Goal: Task Accomplishment & Management: Use online tool/utility

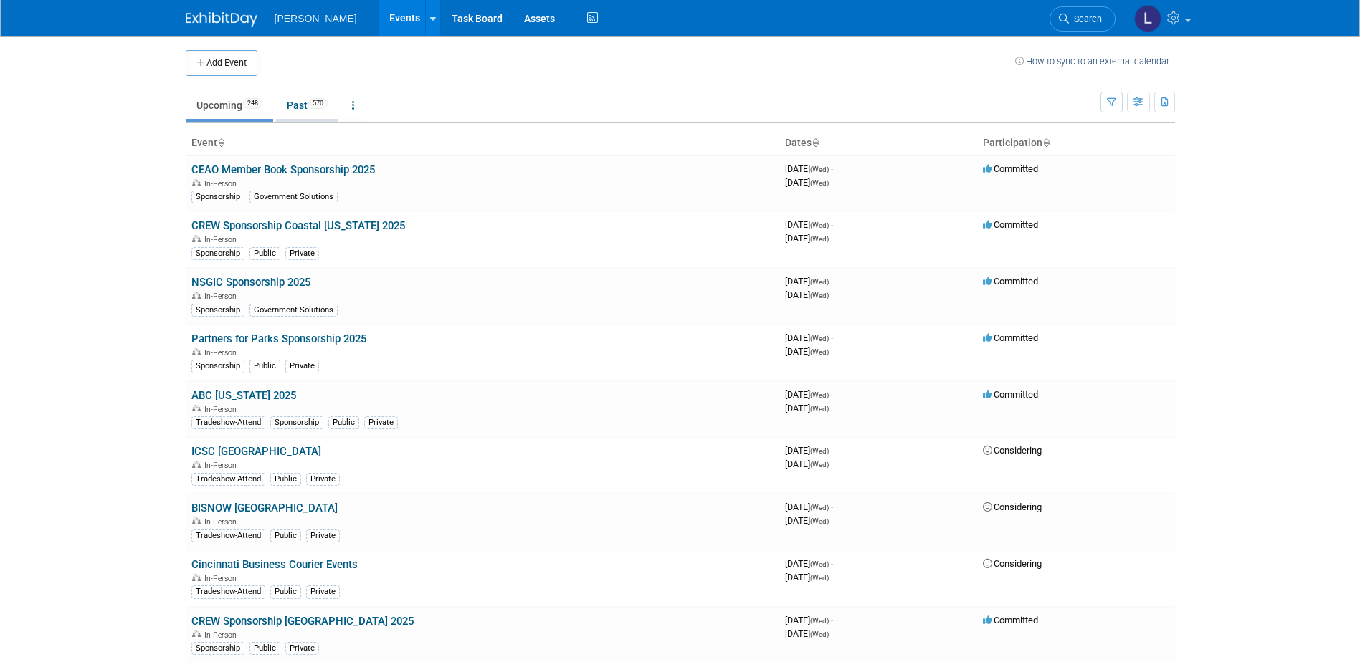
click at [316, 106] on span "570" at bounding box center [317, 103] width 19 height 11
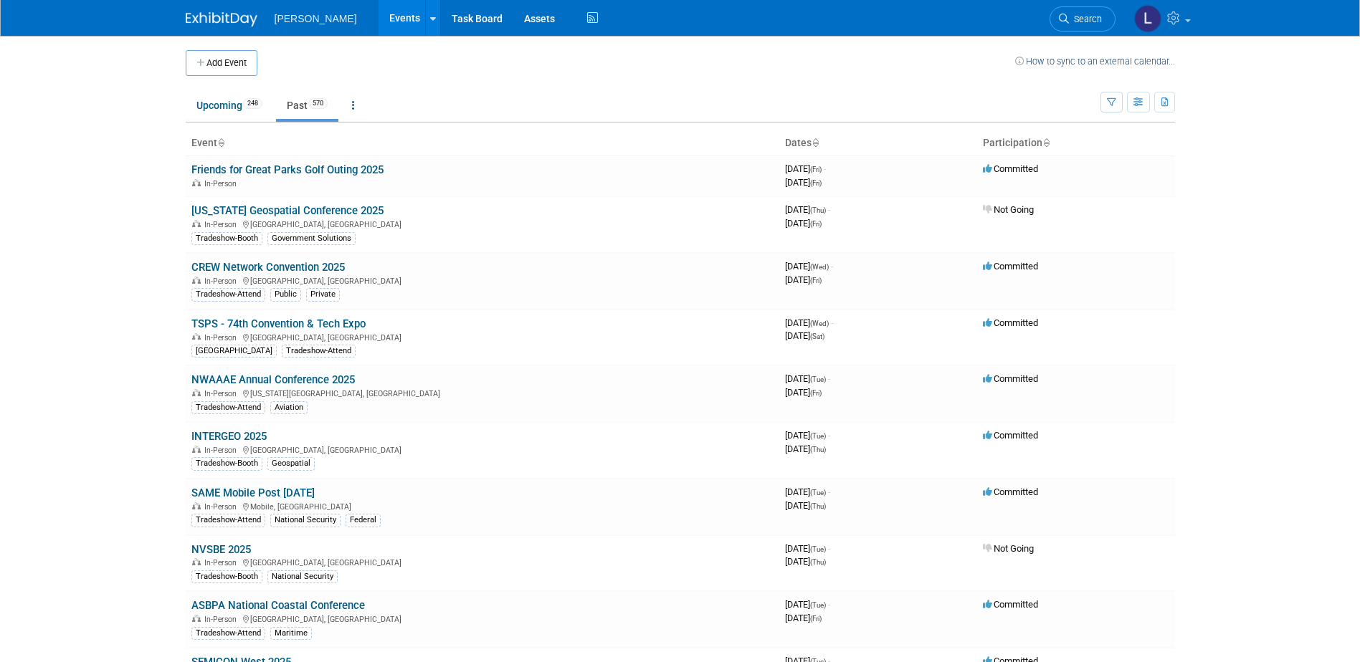
scroll to position [1912, 0]
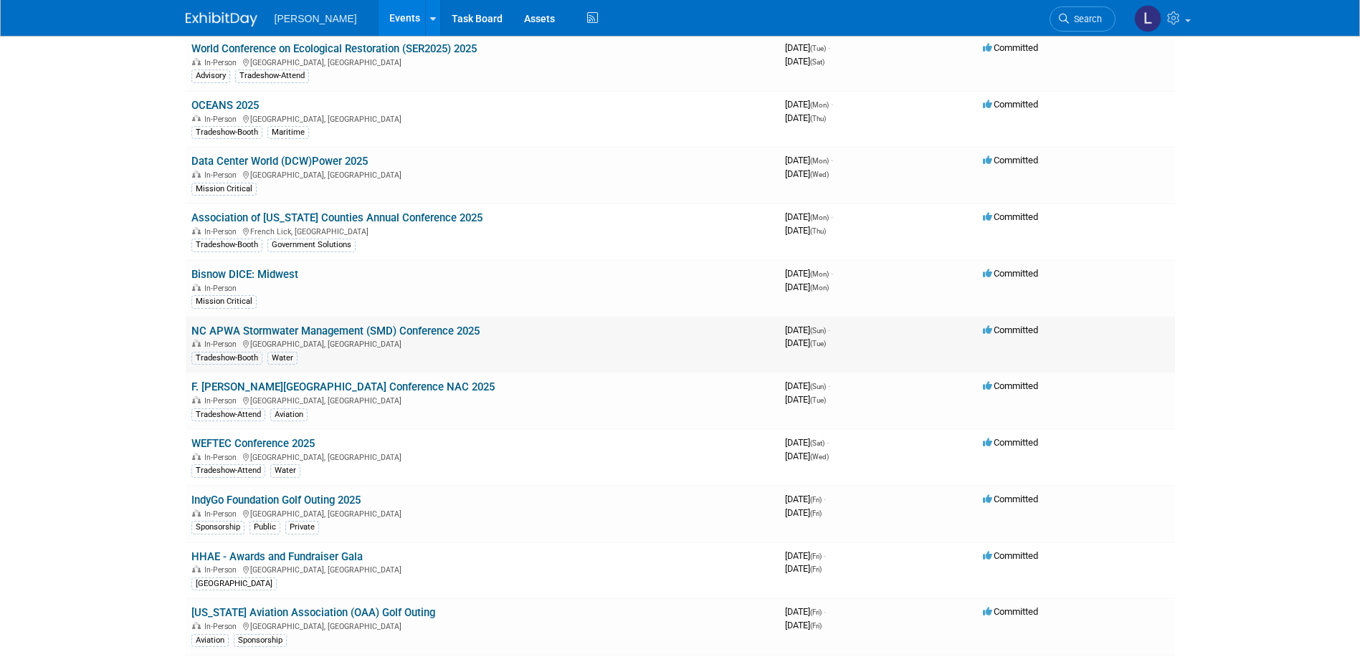
click at [417, 327] on link "NC APWA Stormwater Management (SMD) Conference 2025" at bounding box center [335, 331] width 288 height 13
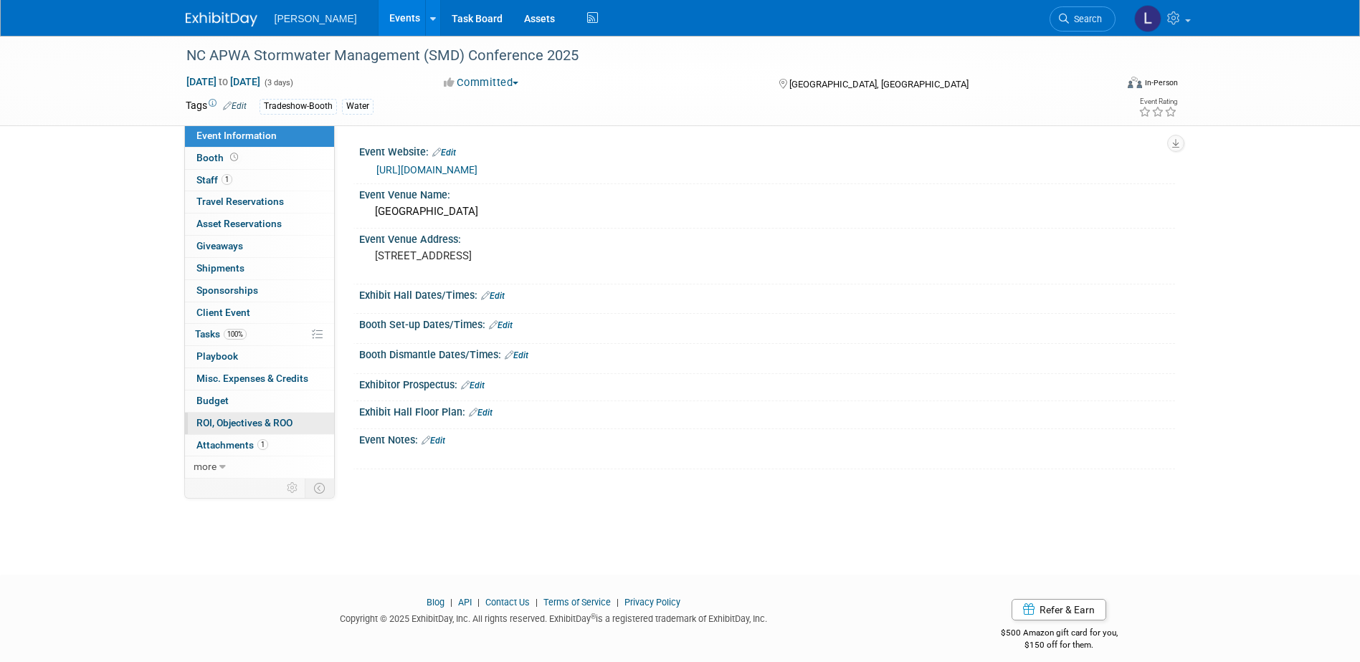
click at [257, 427] on span "ROI, Objectives & ROO 0" at bounding box center [244, 422] width 96 height 11
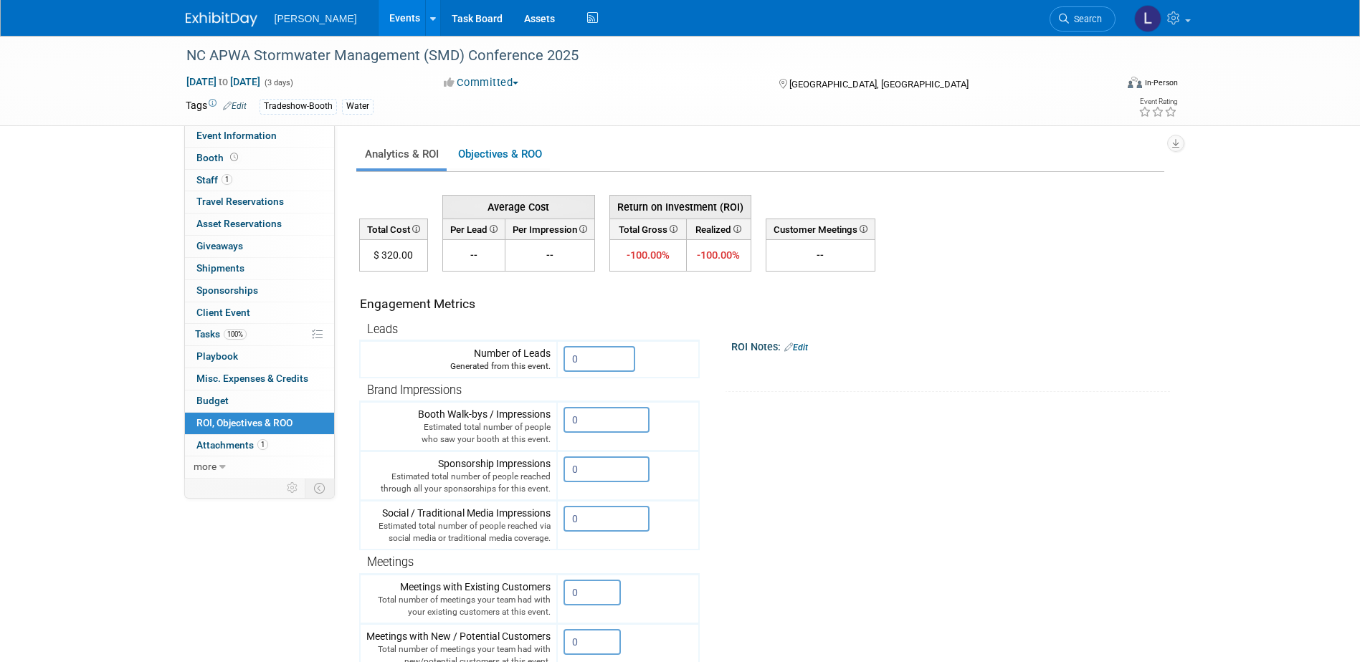
click at [378, 20] on link "Events" at bounding box center [404, 18] width 52 height 36
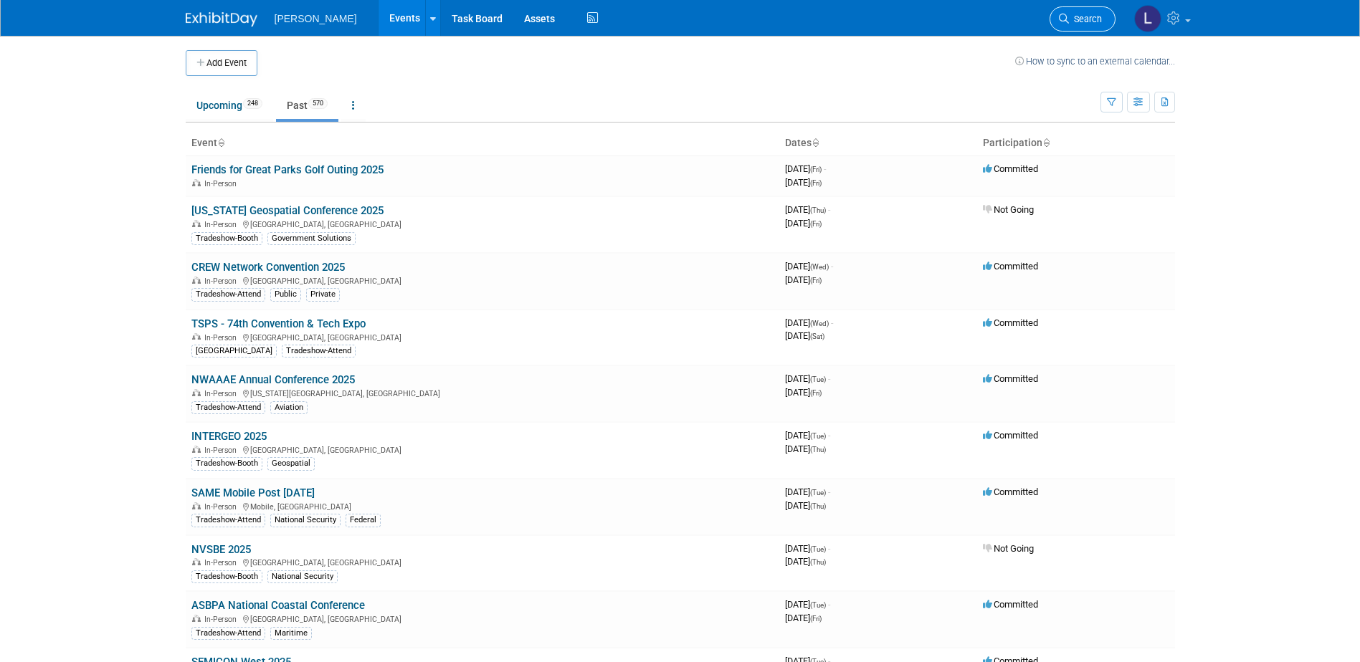
click at [1091, 26] on link "Search" at bounding box center [1082, 18] width 66 height 25
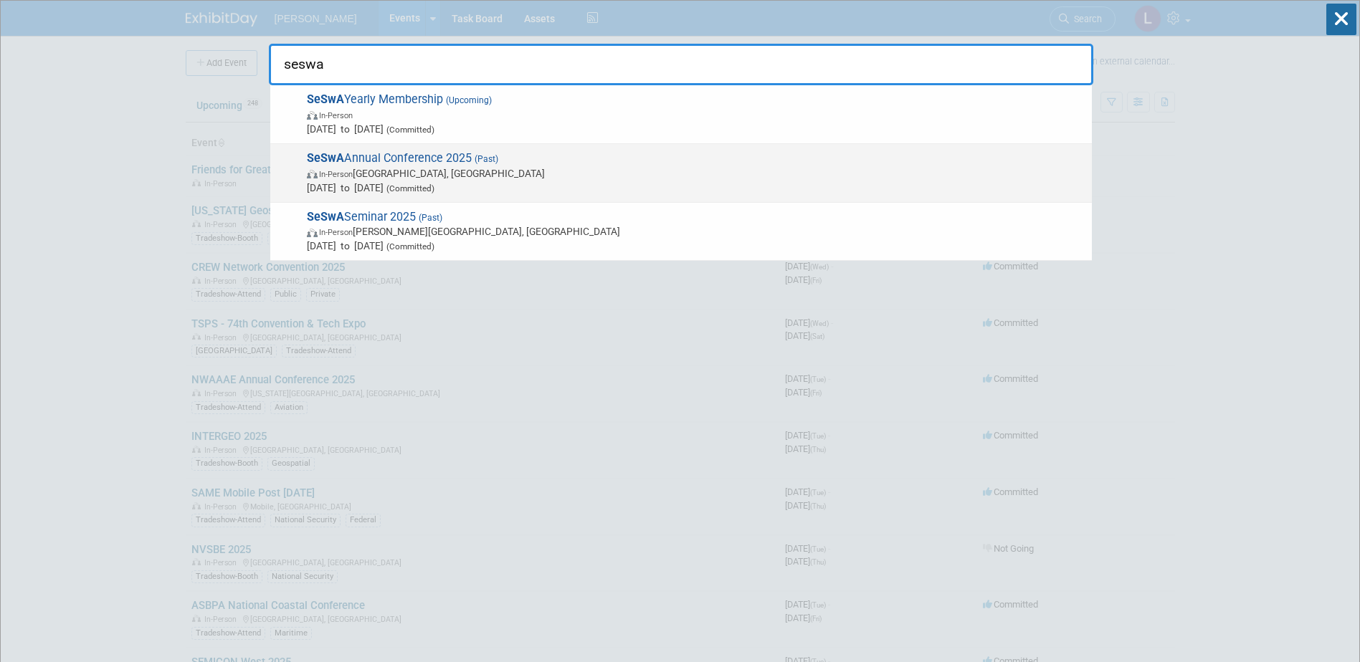
type input "seswa"
click at [535, 162] on span "SeSwA Annual Conference 2025 (Past) In-Person Hilton Head Island, SC Oct 1, 202…" at bounding box center [693, 173] width 782 height 44
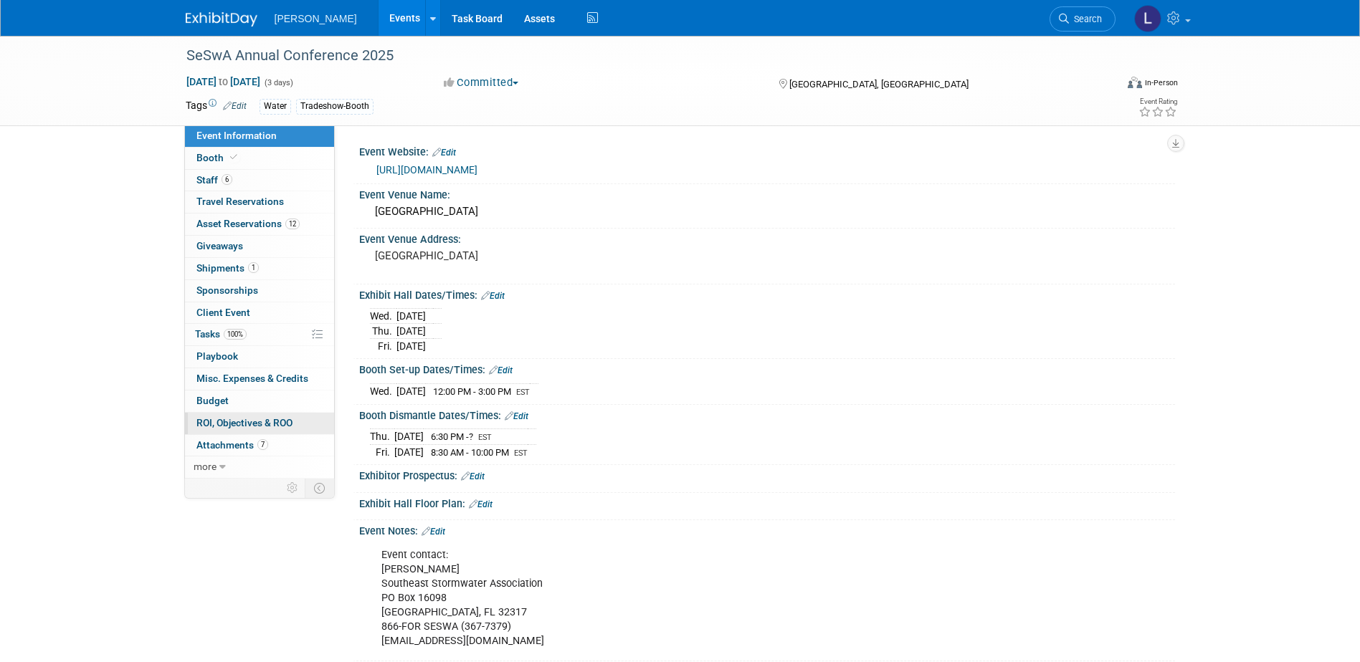
click at [236, 419] on span "ROI, Objectives & ROO 0" at bounding box center [244, 422] width 96 height 11
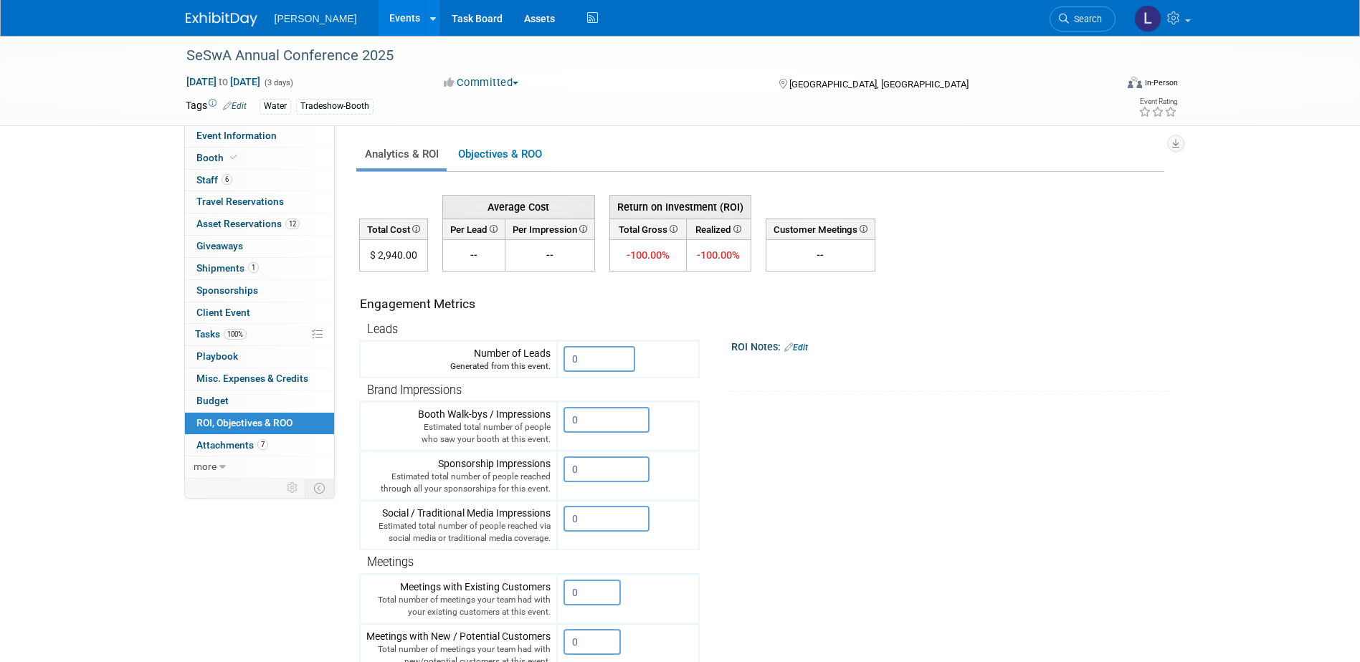
drag, startPoint x: 365, startPoint y: 22, endPoint x: 366, endPoint y: 32, distance: 9.3
click at [378, 22] on link "Events" at bounding box center [404, 18] width 52 height 36
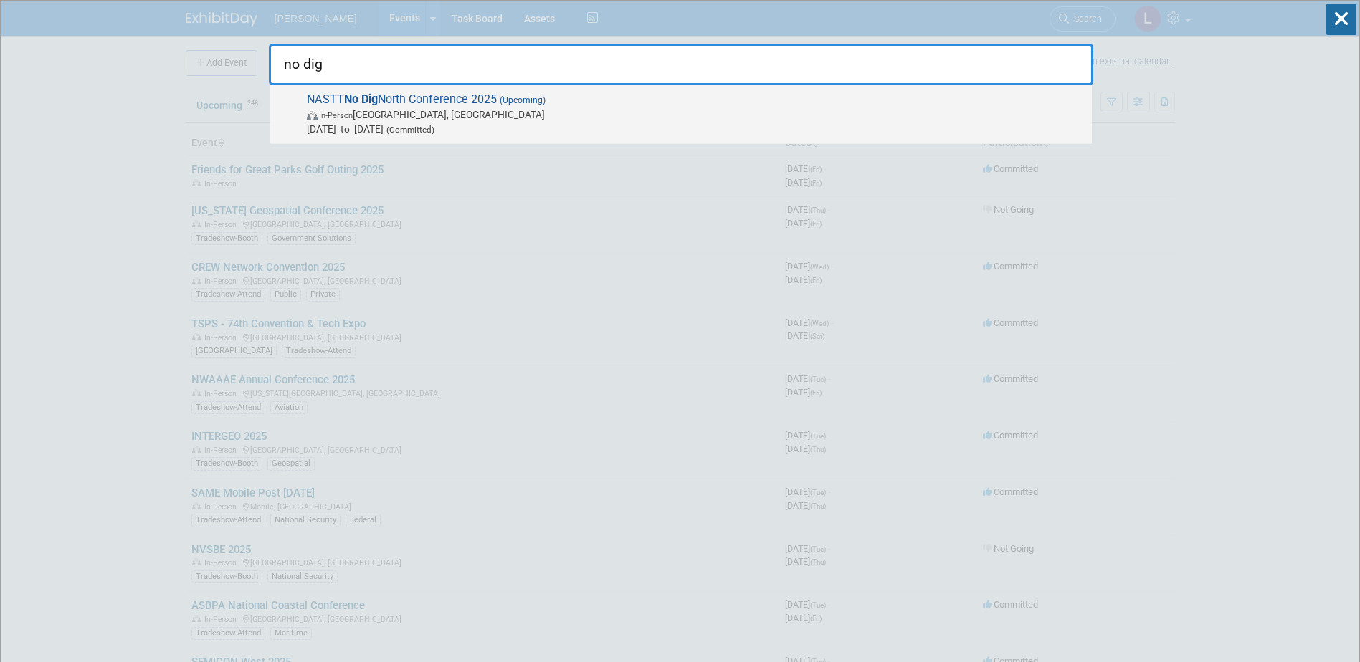
type input "no dig"
click at [702, 97] on span "NASTT No Dig North Conference 2025 (Upcoming) In-Person Vancouver, Canada Oct 2…" at bounding box center [693, 114] width 782 height 44
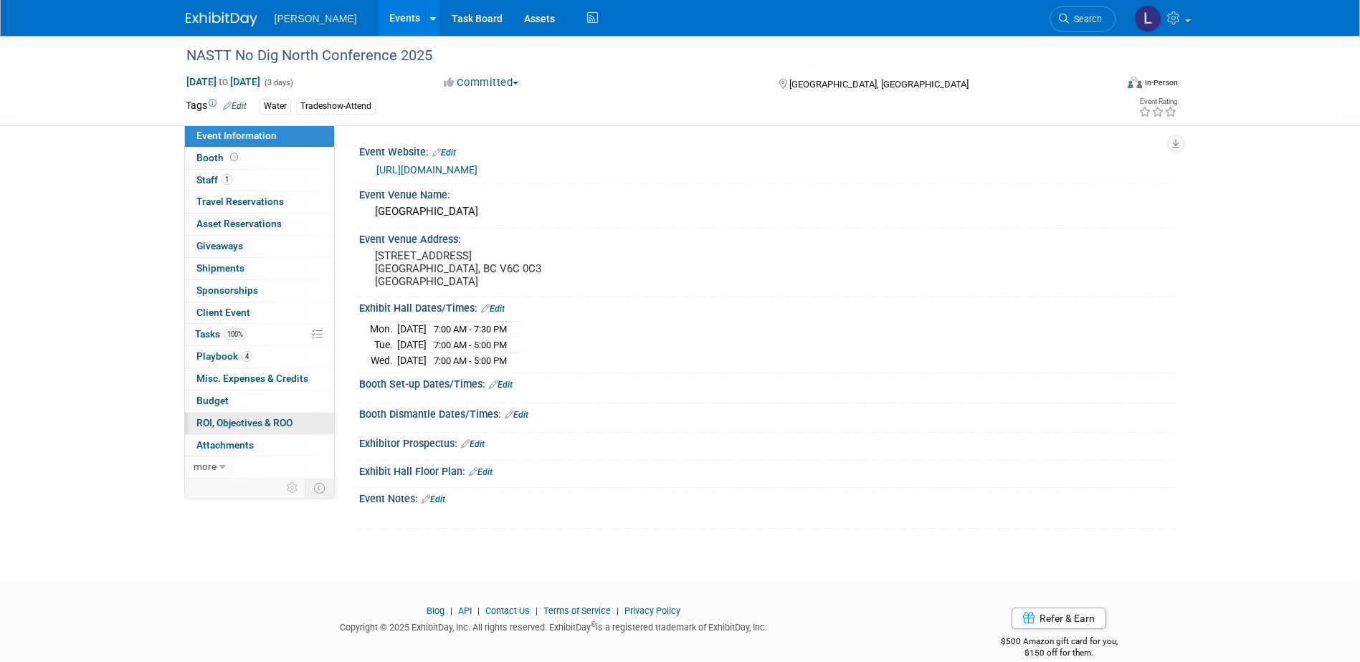
click at [235, 419] on span "ROI, Objectives & ROO 0" at bounding box center [244, 422] width 96 height 11
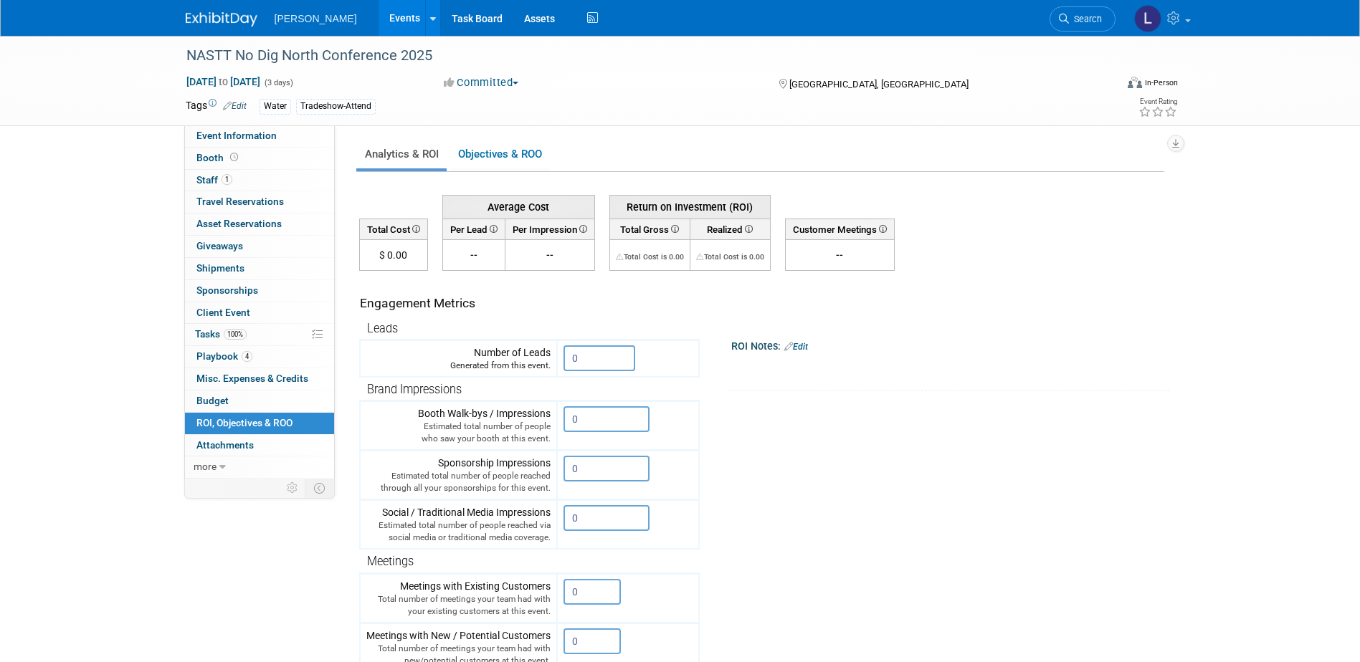
click at [108, 430] on div "NASTT No Dig North Conference 2025 Oct 27, 2025 to Oct 29, 2025 (3 days) Oct 27…" at bounding box center [680, 455] width 1360 height 839
click at [229, 324] on link "100% Tasks 100%" at bounding box center [259, 335] width 149 height 22
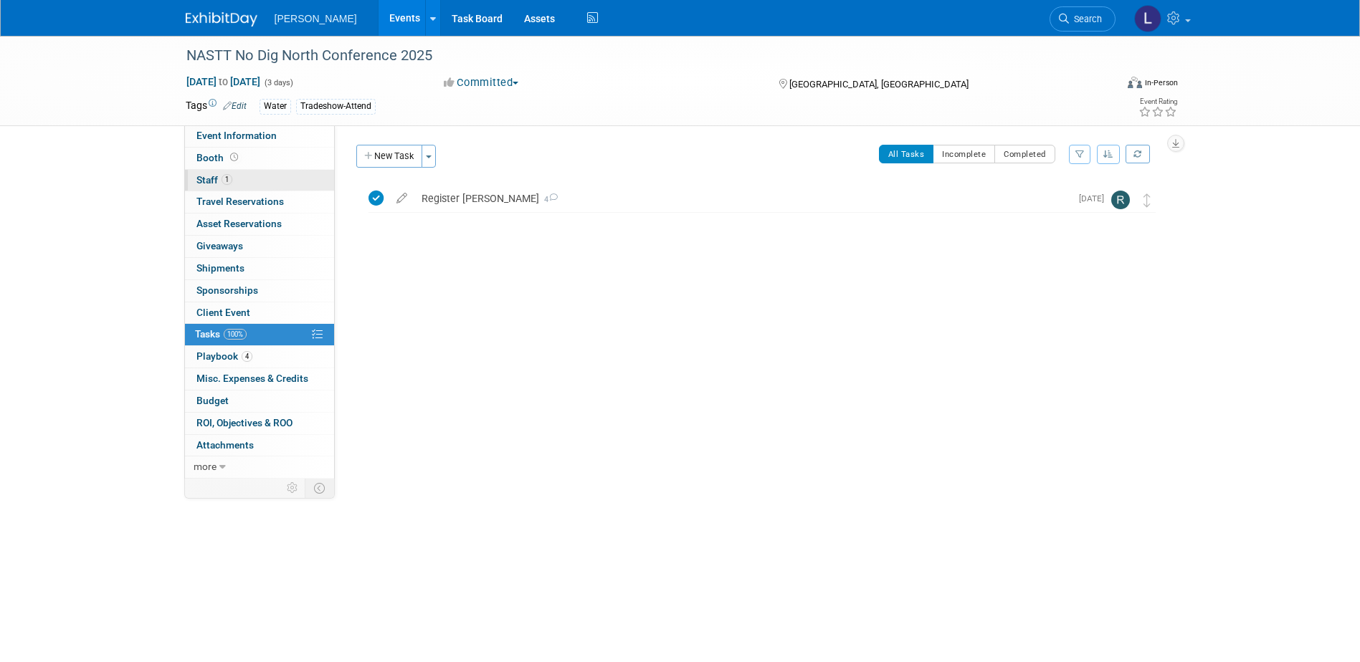
click at [248, 178] on link "1 Staff 1" at bounding box center [259, 181] width 149 height 22
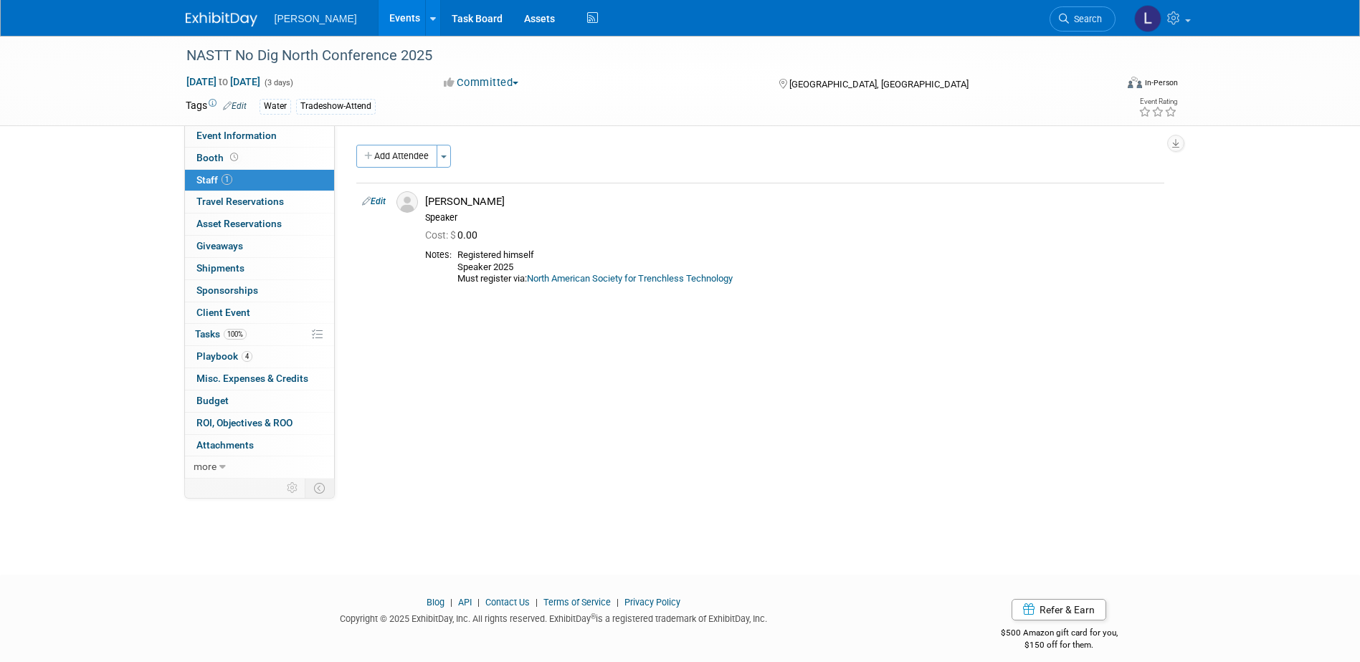
click at [378, 22] on link "Events" at bounding box center [404, 18] width 52 height 36
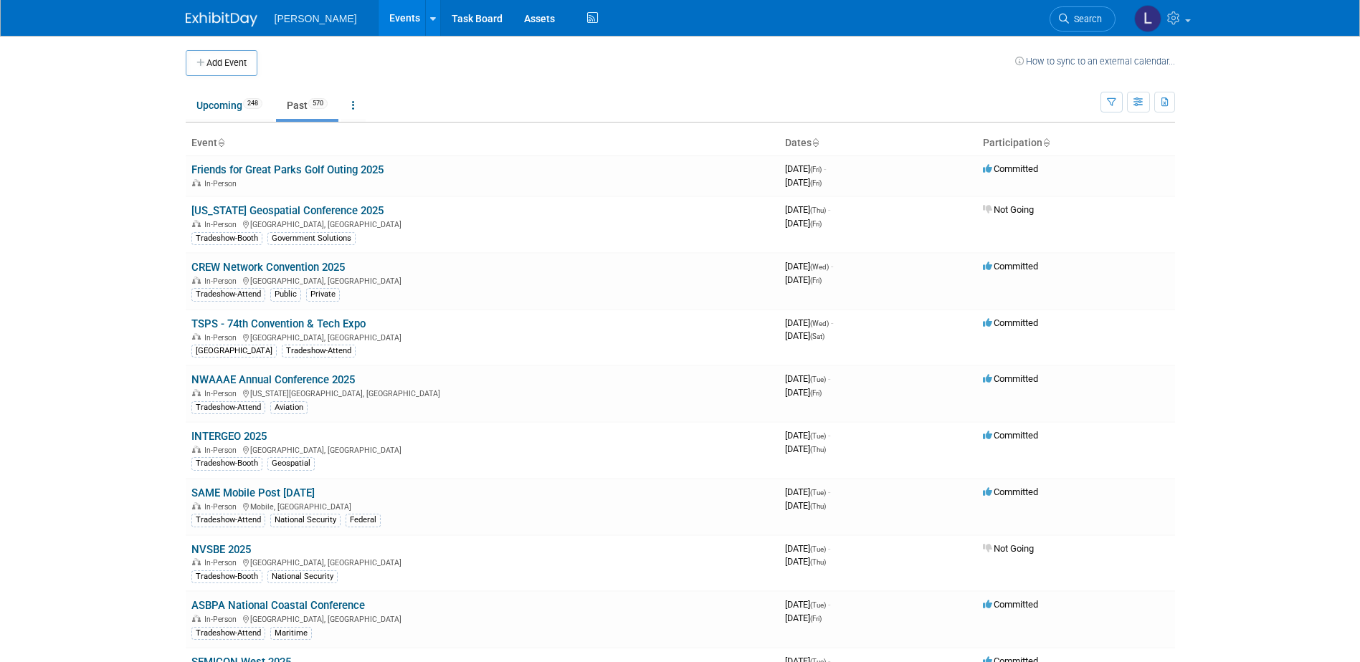
scroll to position [1517, 0]
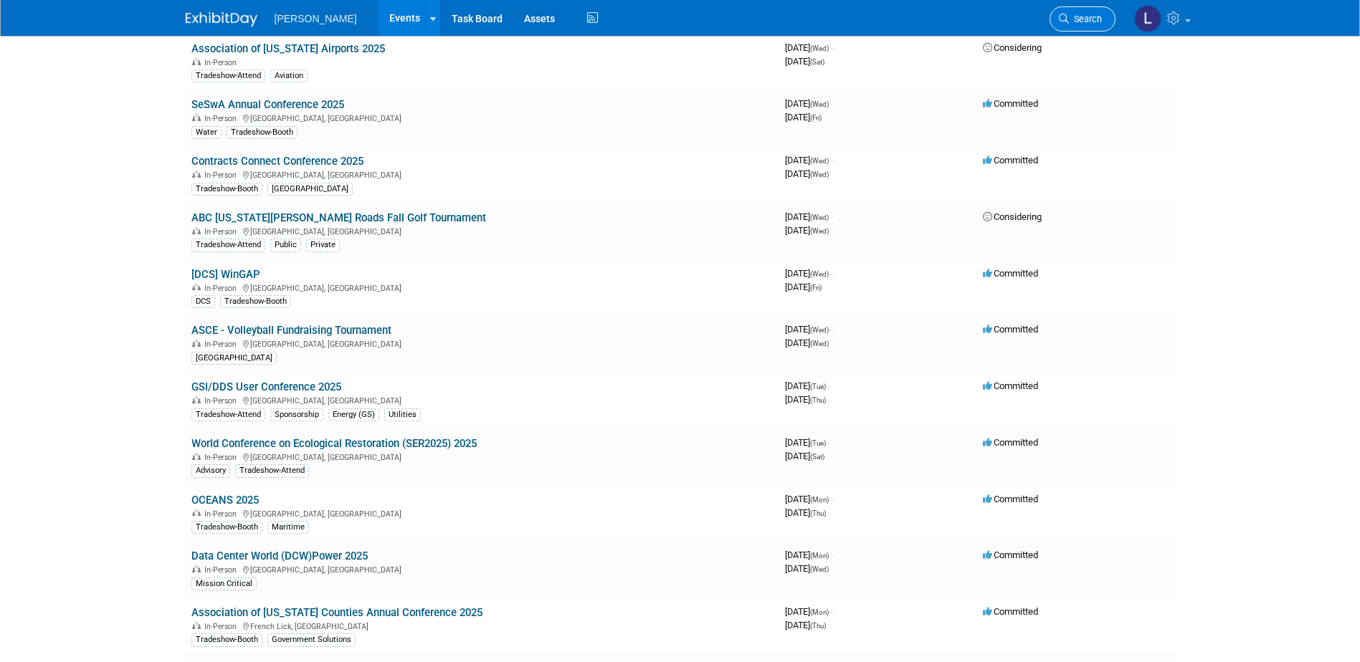
click at [1054, 22] on link "Search" at bounding box center [1082, 18] width 66 height 25
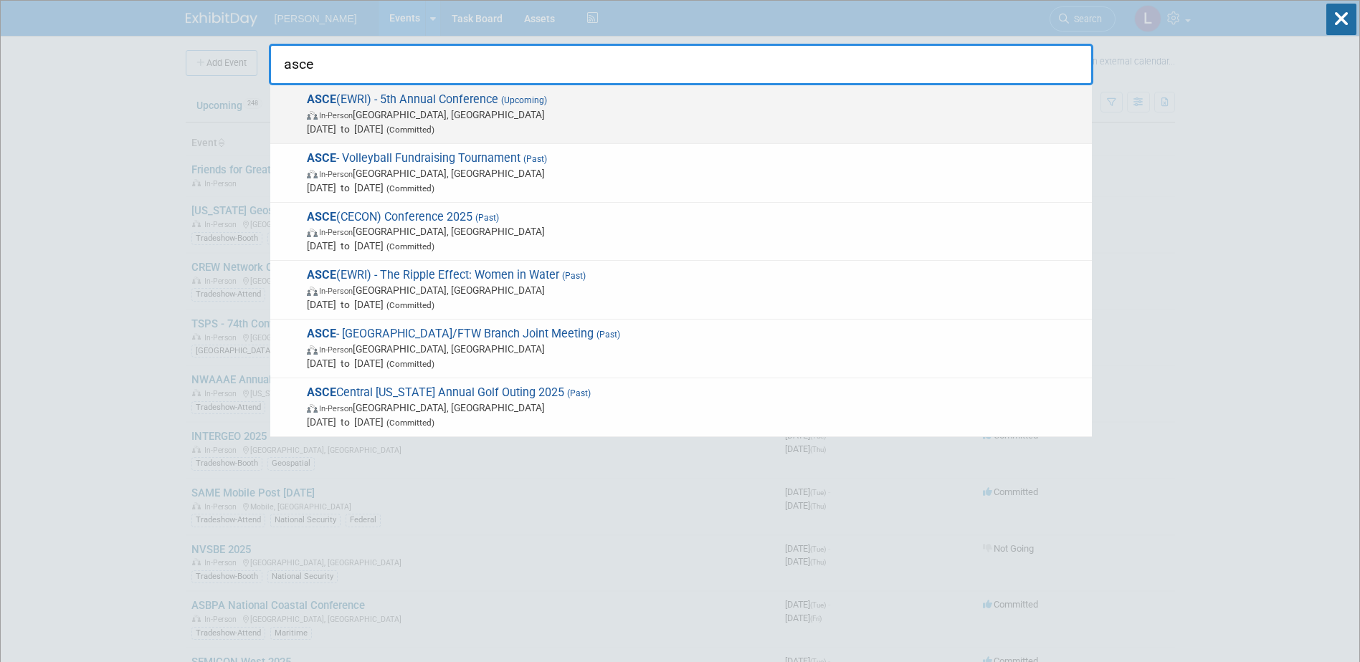
type input "asce"
click at [532, 134] on span "Oct 30, 2025 to Oct 30, 2025 (Committed)" at bounding box center [696, 129] width 778 height 14
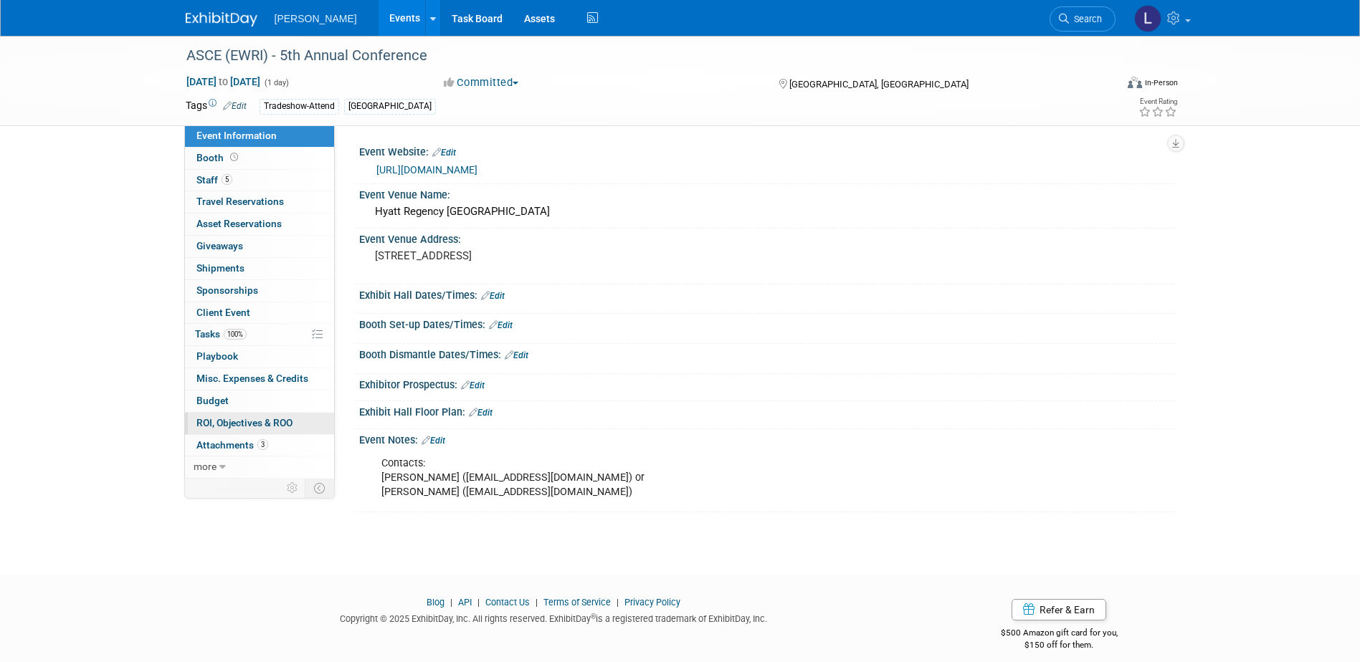
click at [236, 429] on link "0 ROI, Objectives & ROO 0" at bounding box center [259, 424] width 149 height 22
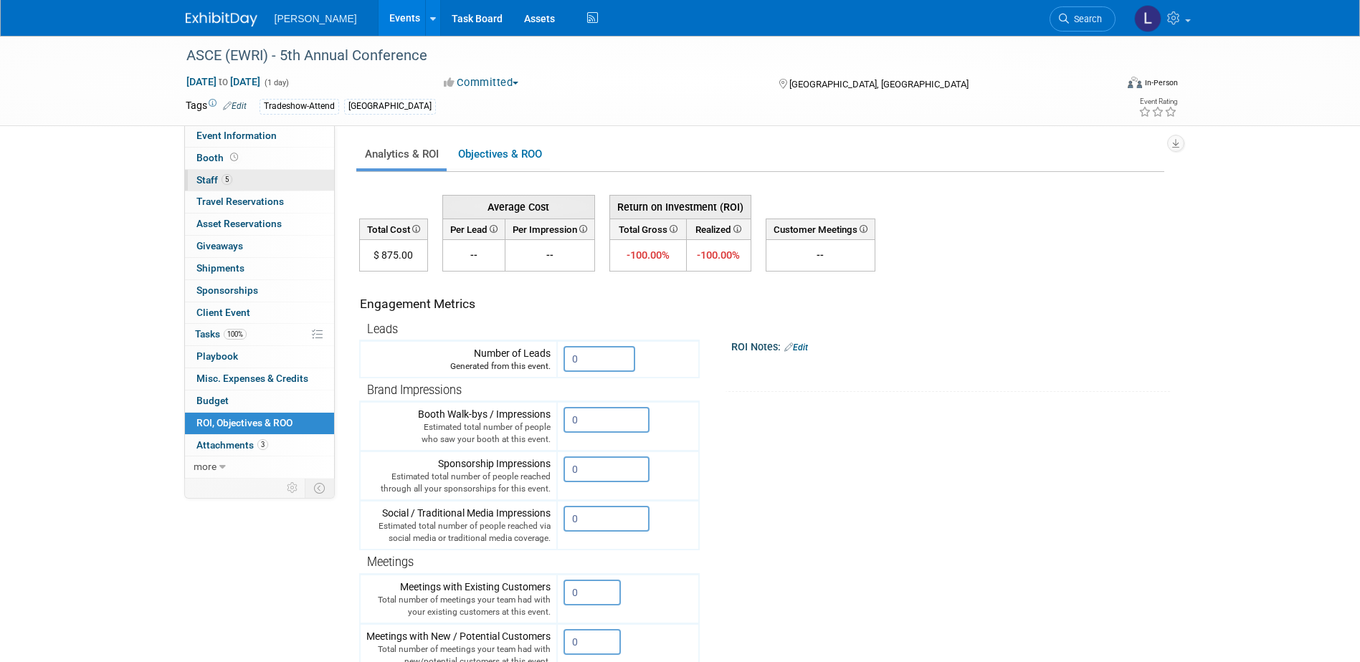
click at [252, 175] on link "5 Staff 5" at bounding box center [259, 181] width 149 height 22
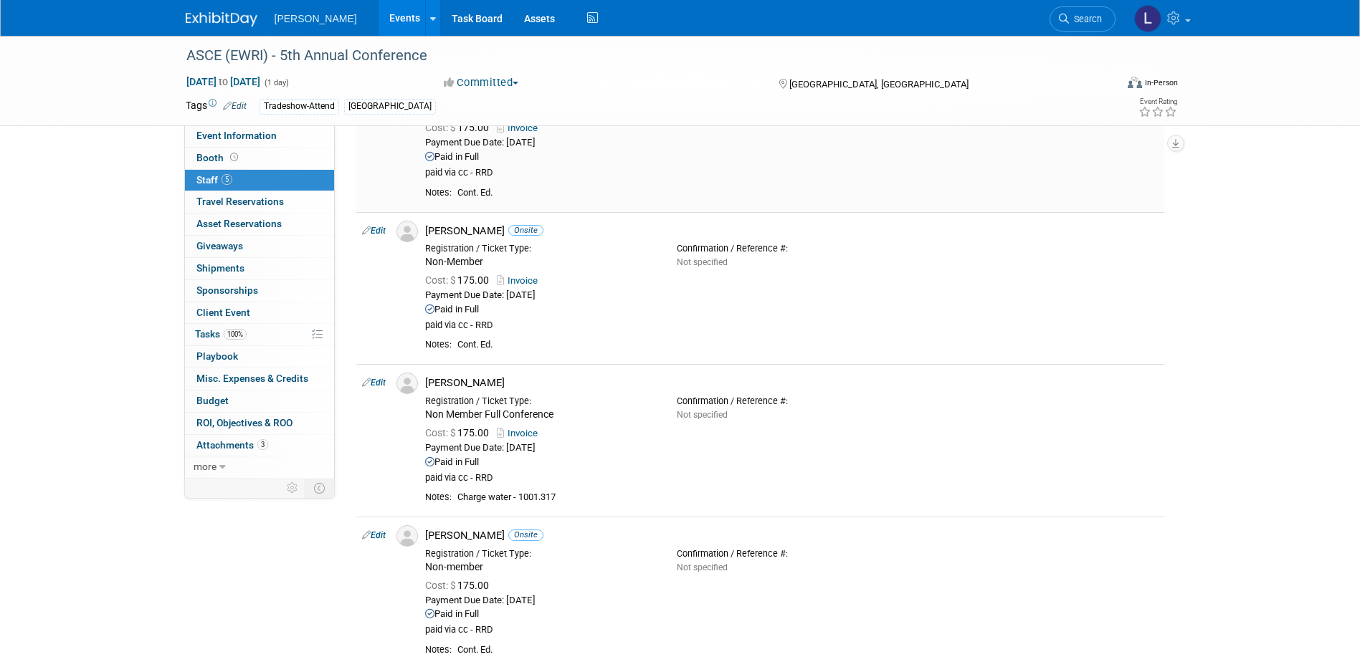
scroll to position [358, 0]
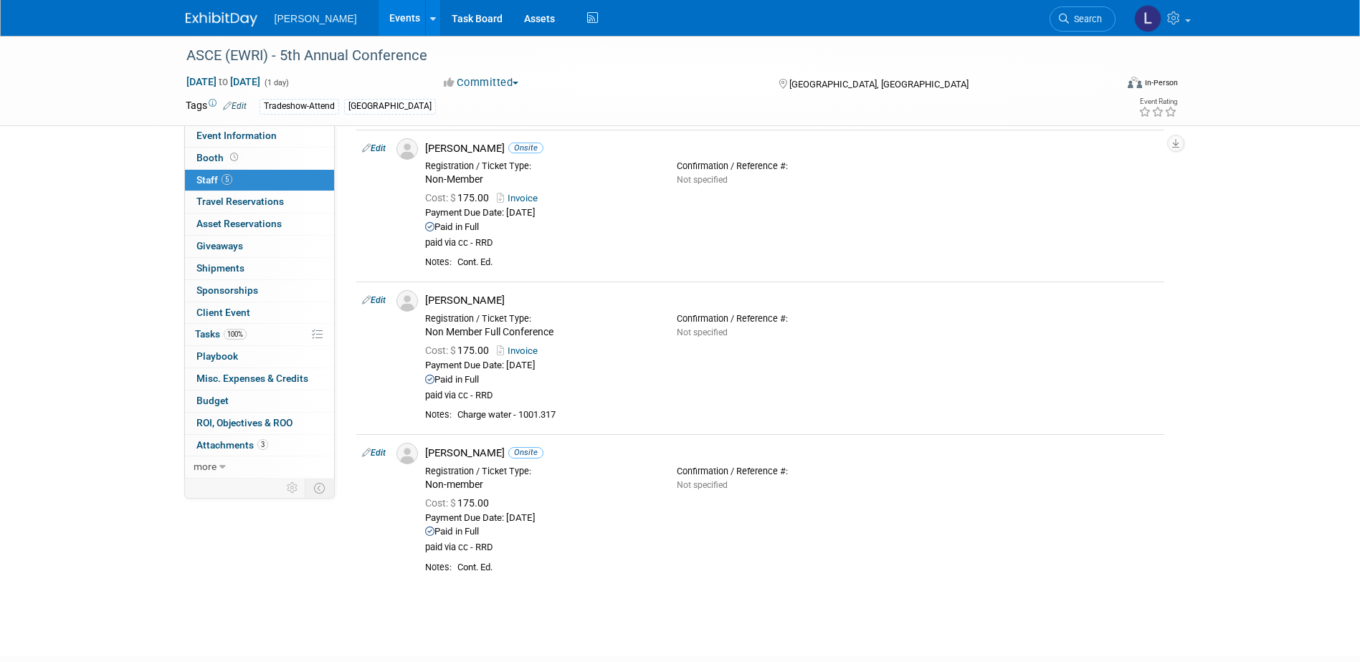
click at [1074, 9] on link "Search" at bounding box center [1082, 18] width 66 height 25
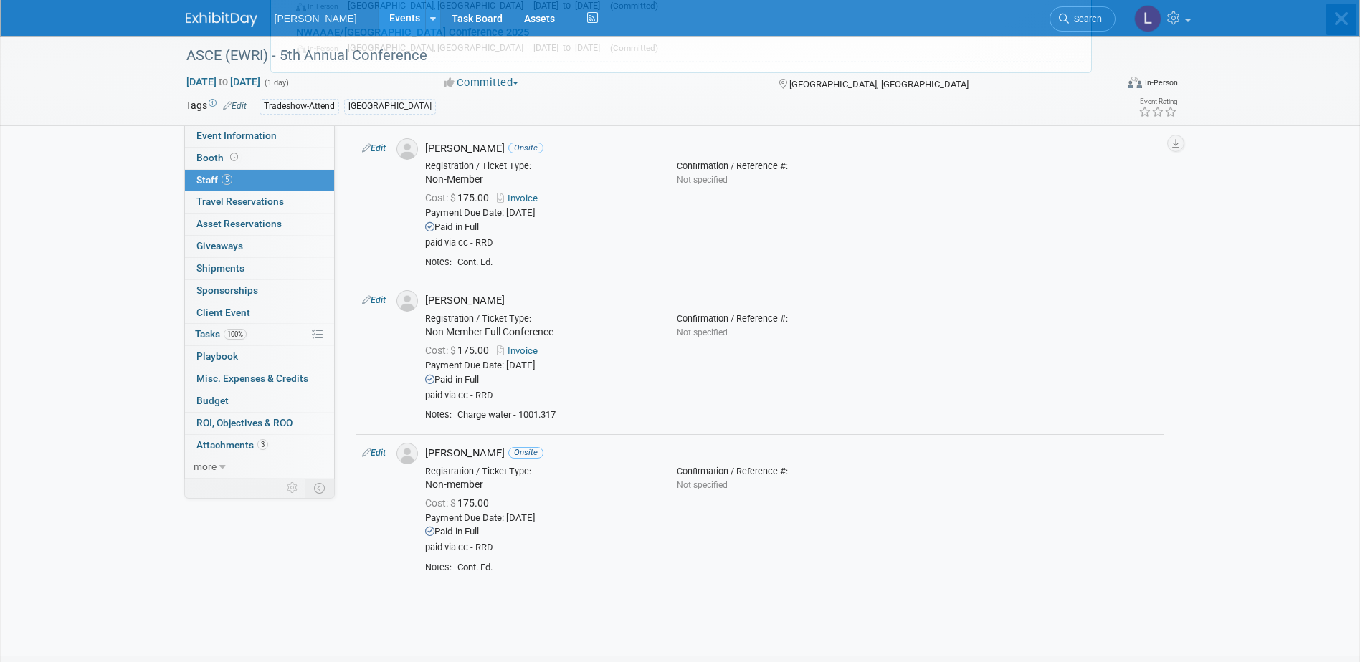
scroll to position [0, 0]
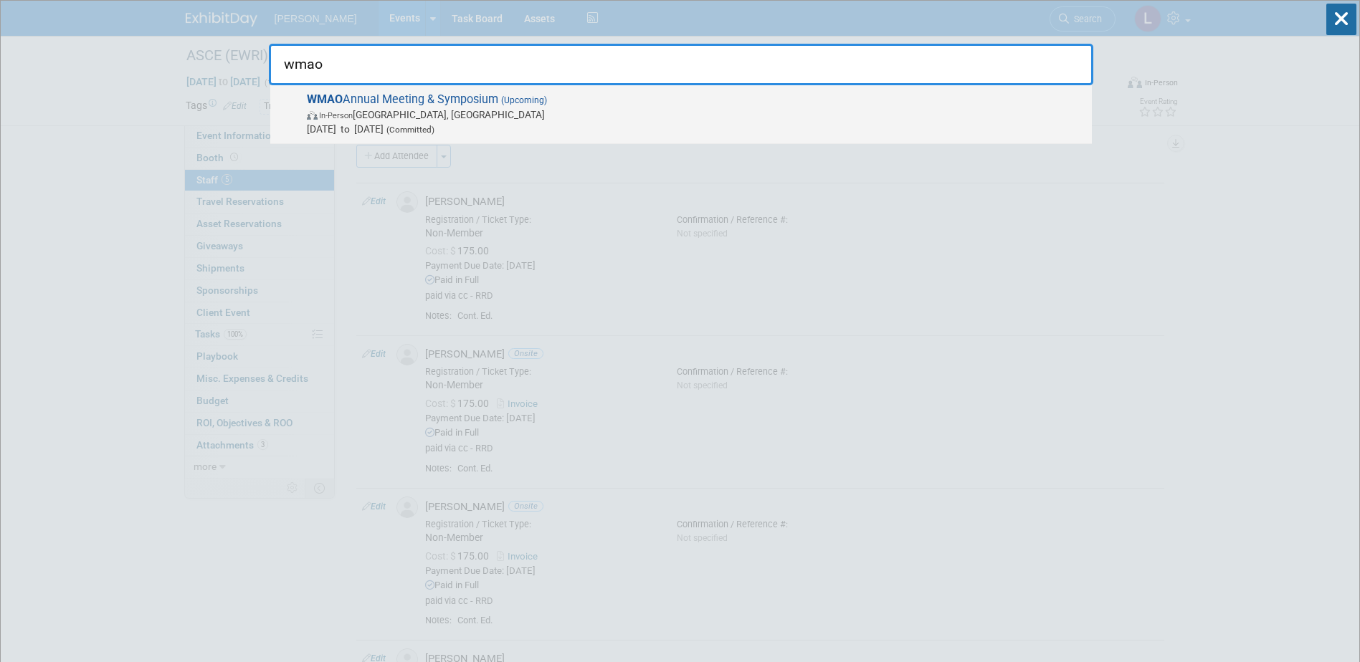
type input "wmao"
click at [506, 107] on span "WMAO Annual Meeting & Symposium (Upcoming) In-Person Dublin, OH Nov 12, 2025 to…" at bounding box center [693, 114] width 782 height 44
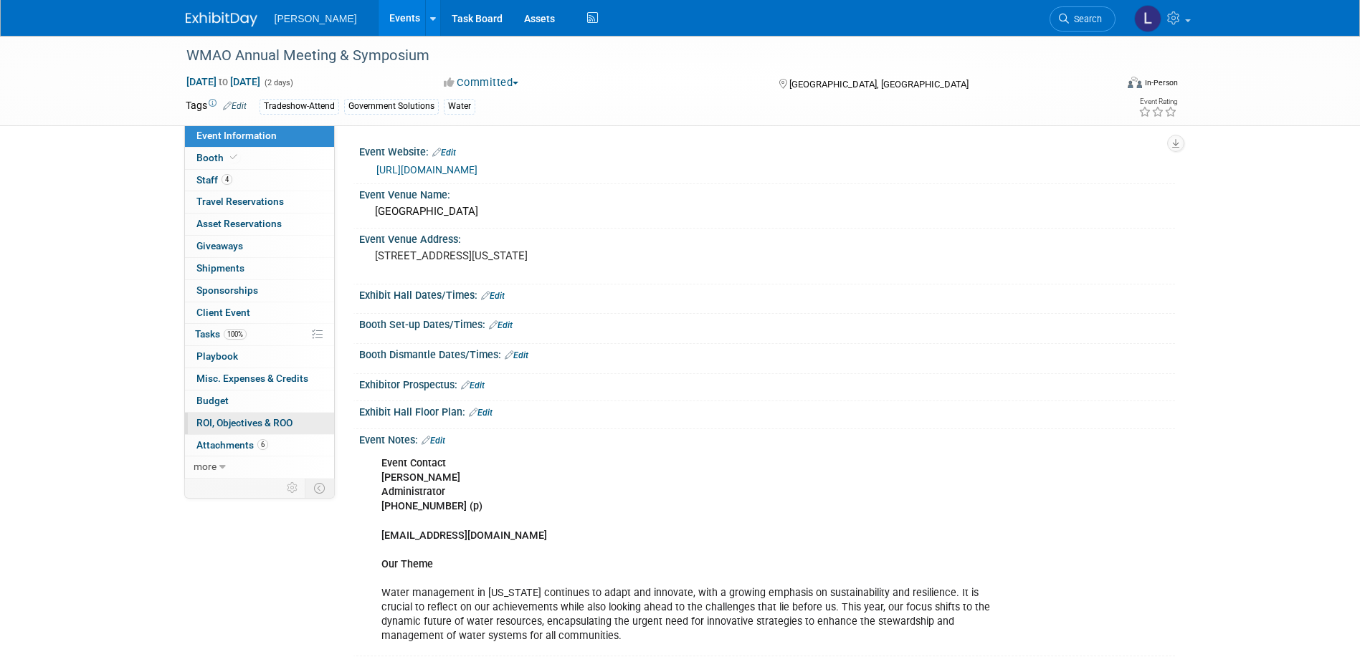
click at [255, 420] on span "ROI, Objectives & ROO 0" at bounding box center [244, 422] width 96 height 11
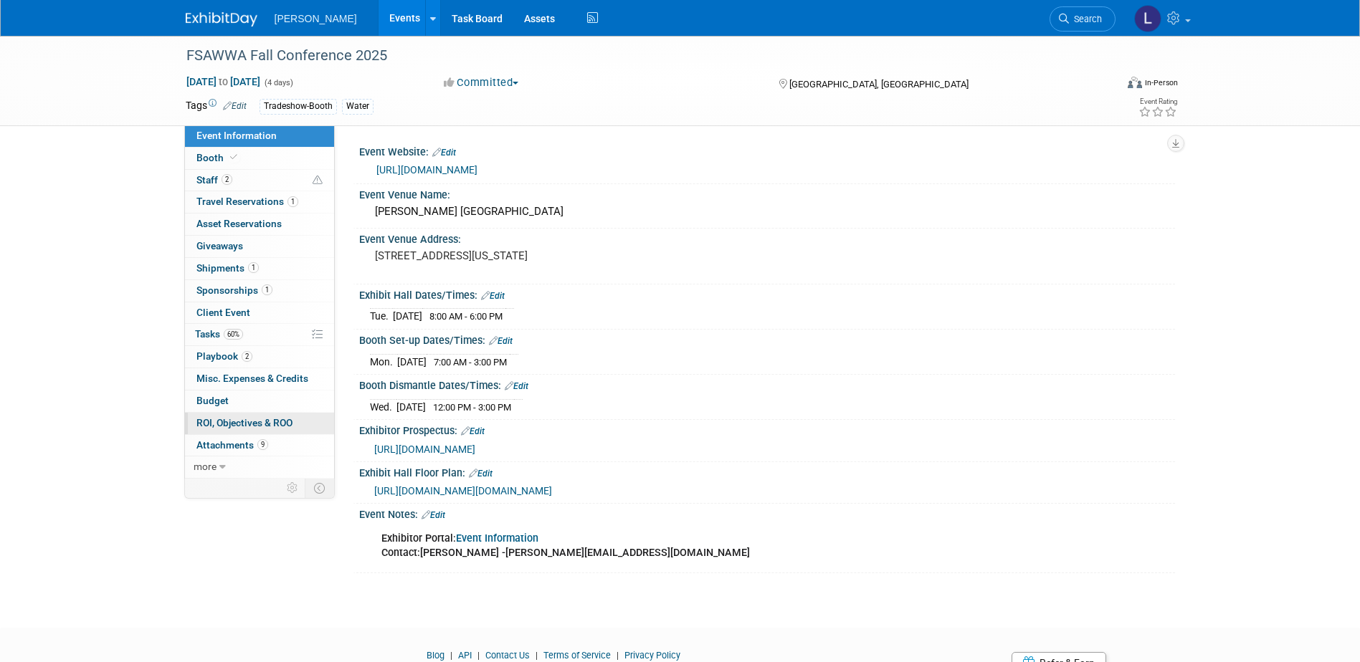
click at [244, 423] on span "ROI, Objectives & ROO 0" at bounding box center [244, 422] width 96 height 11
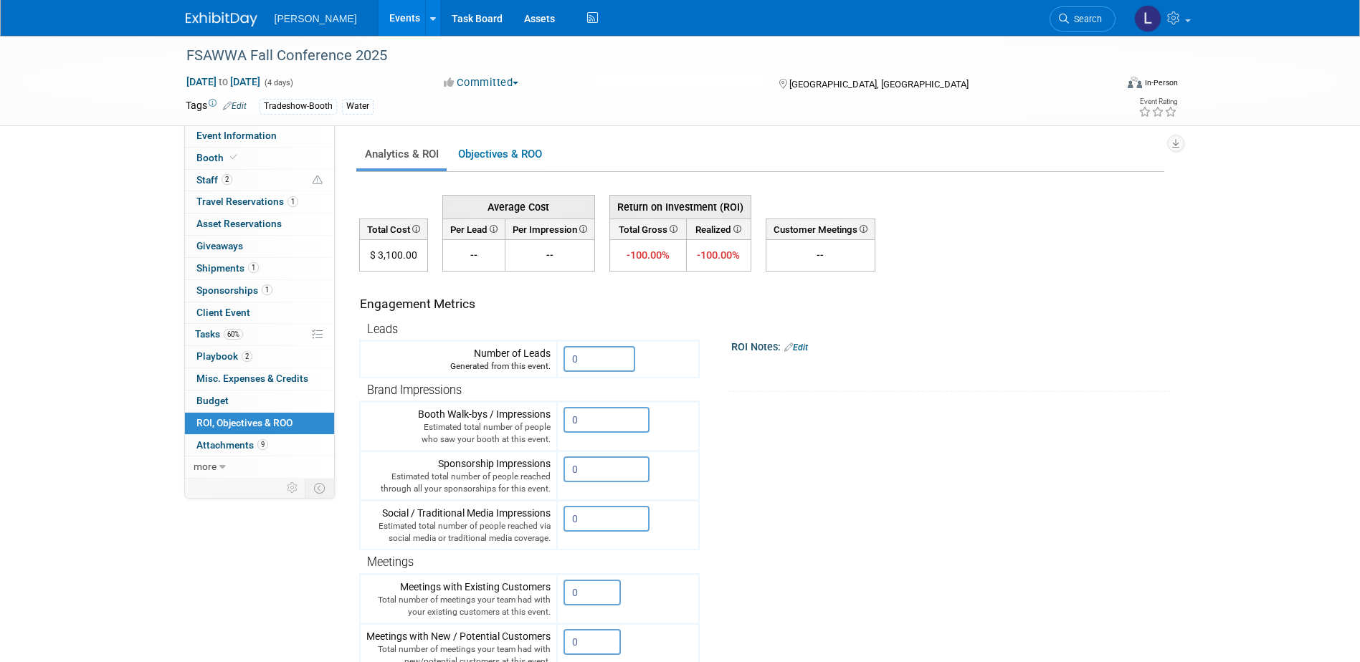
click at [378, 14] on link "Events" at bounding box center [404, 18] width 52 height 36
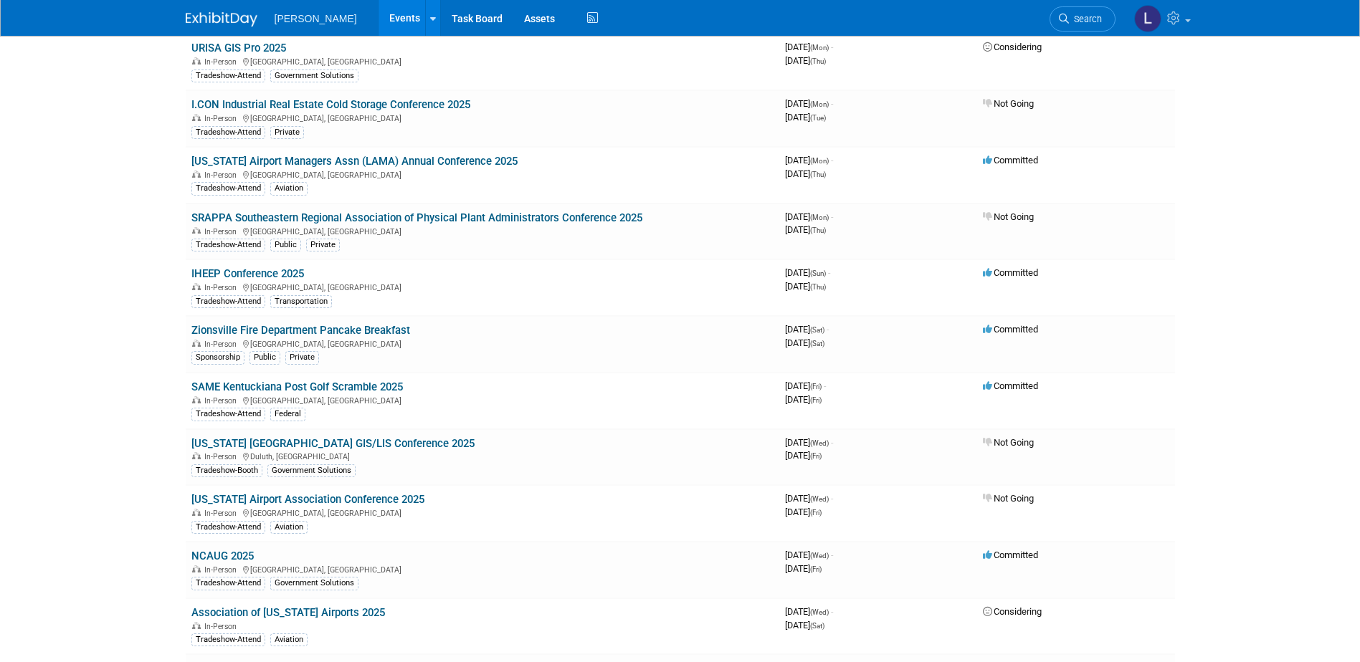
scroll to position [5692, 0]
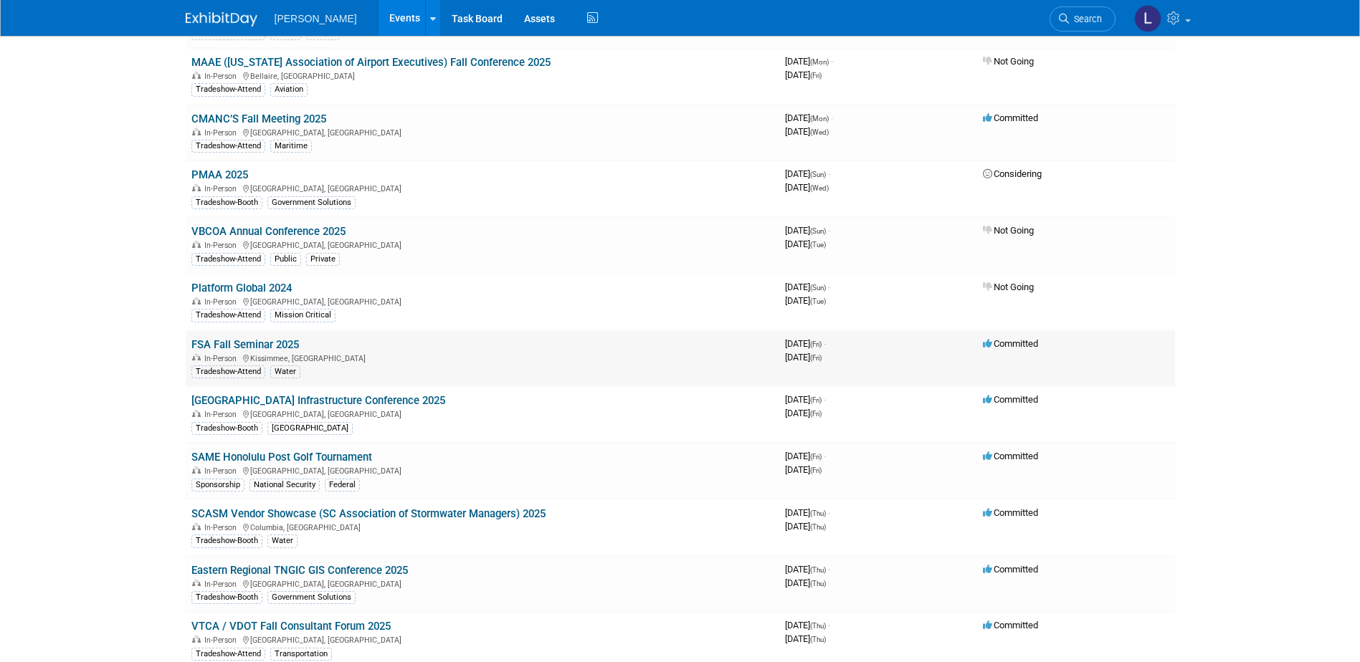
click at [256, 338] on link "FSA Fall Seminar 2025" at bounding box center [245, 344] width 108 height 13
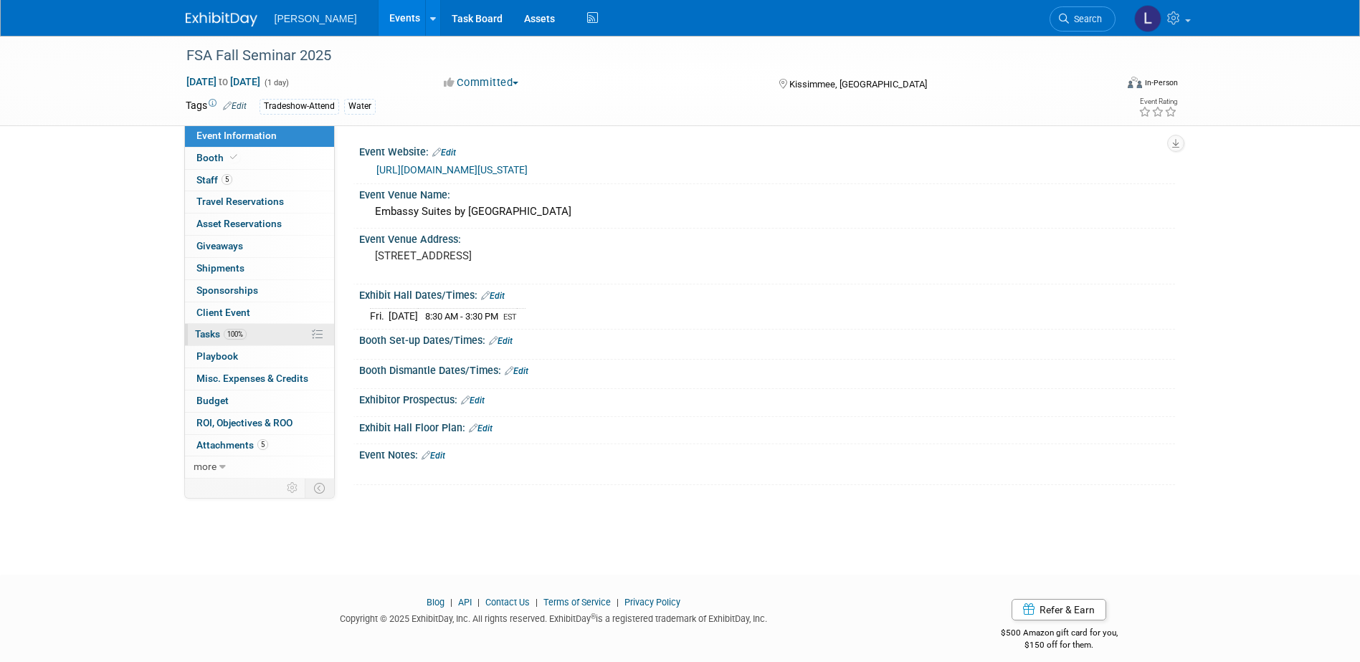
click at [247, 340] on link "100% Tasks 100%" at bounding box center [259, 335] width 149 height 22
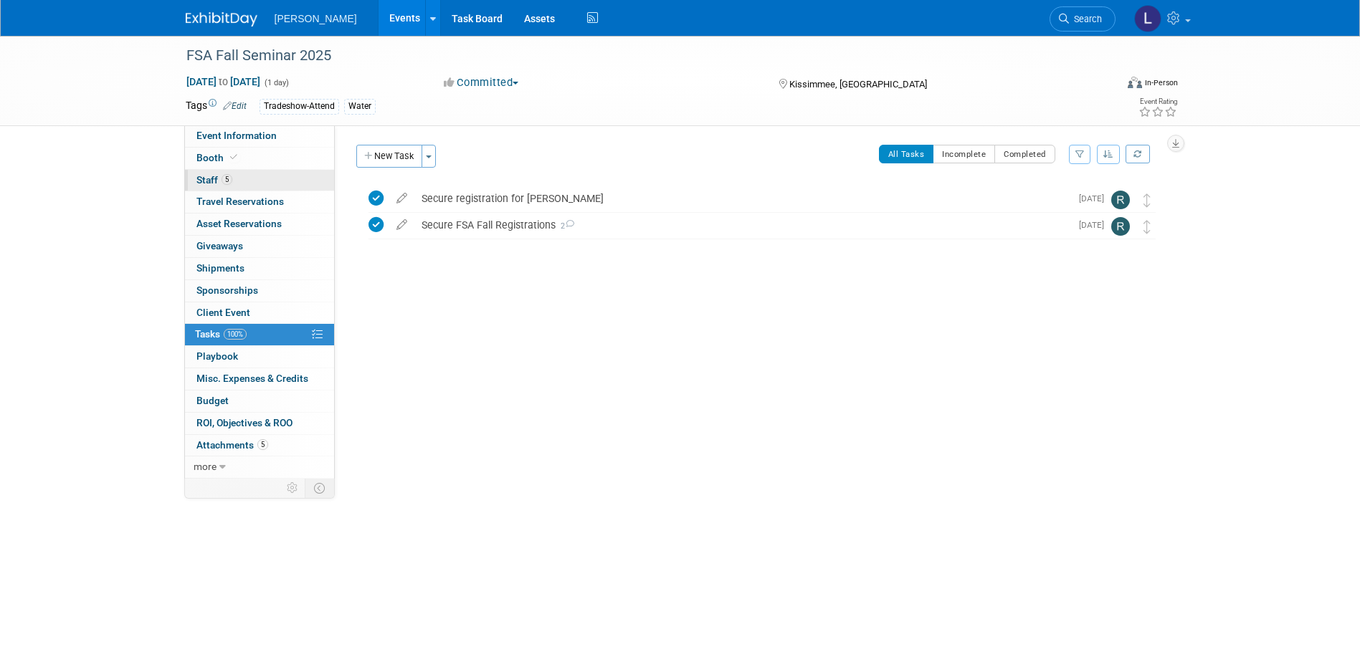
click at [269, 178] on link "5 Staff 5" at bounding box center [259, 181] width 149 height 22
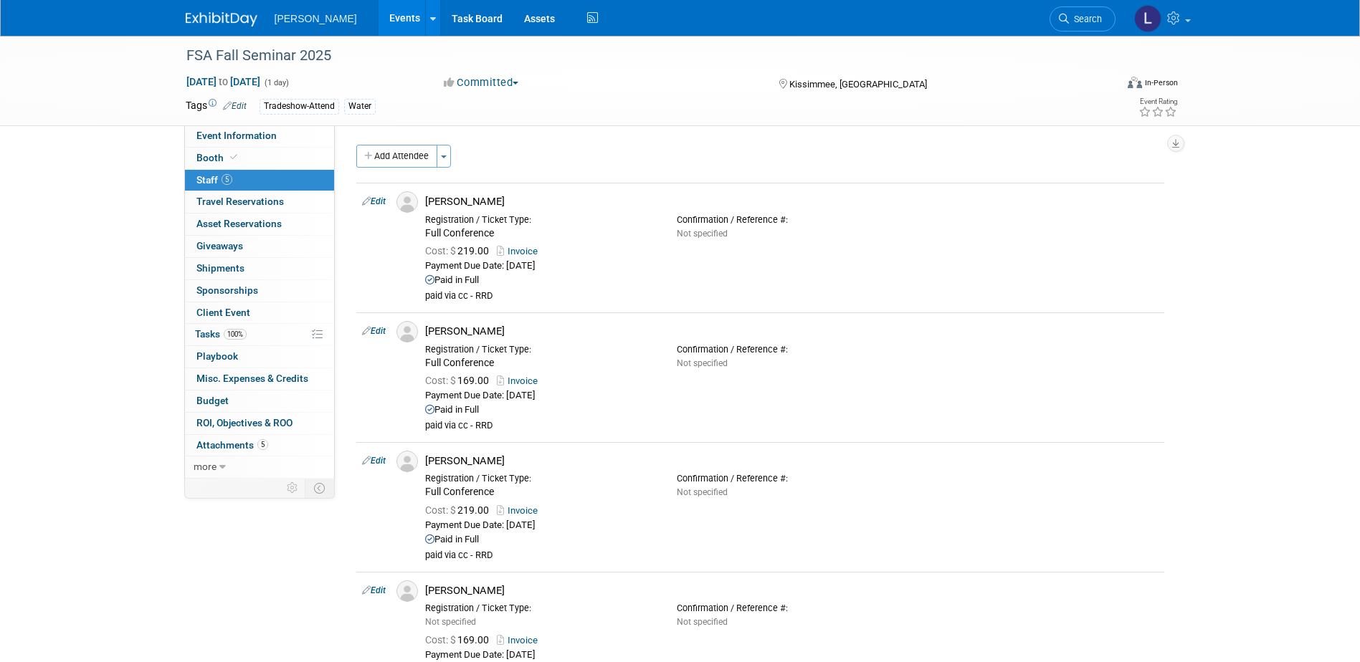
click at [378, 19] on link "Events" at bounding box center [404, 18] width 52 height 36
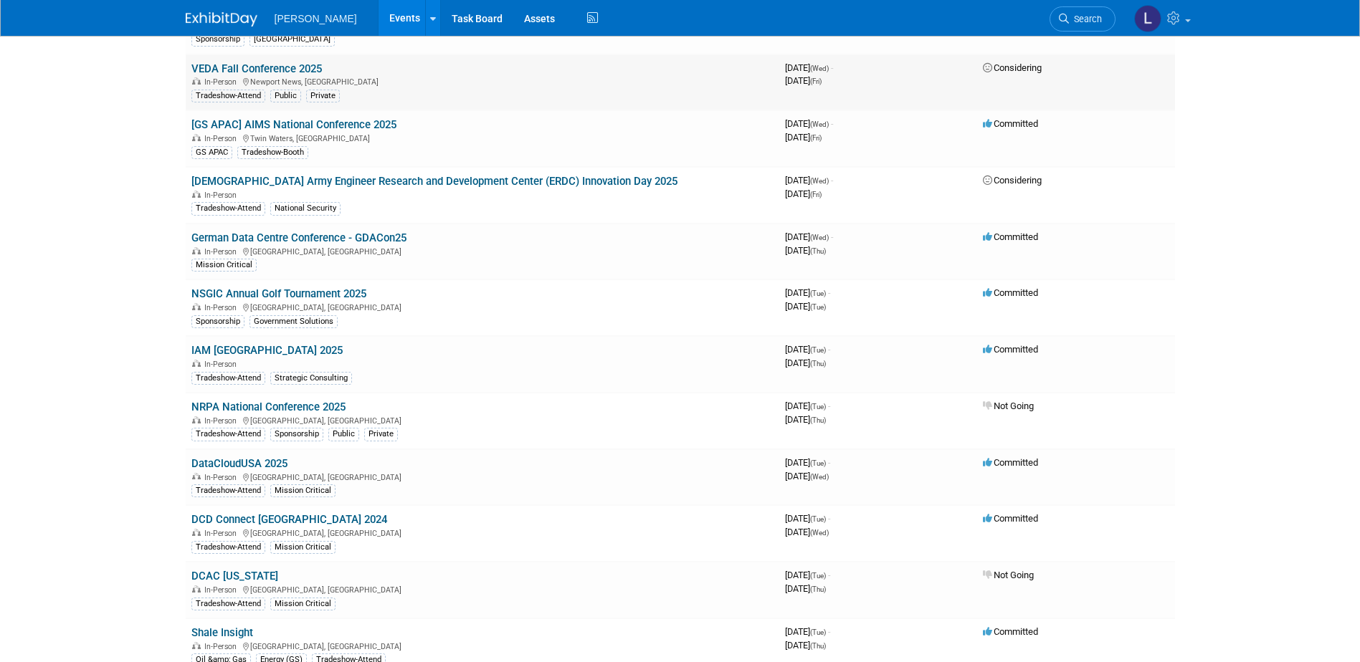
scroll to position [3876, 0]
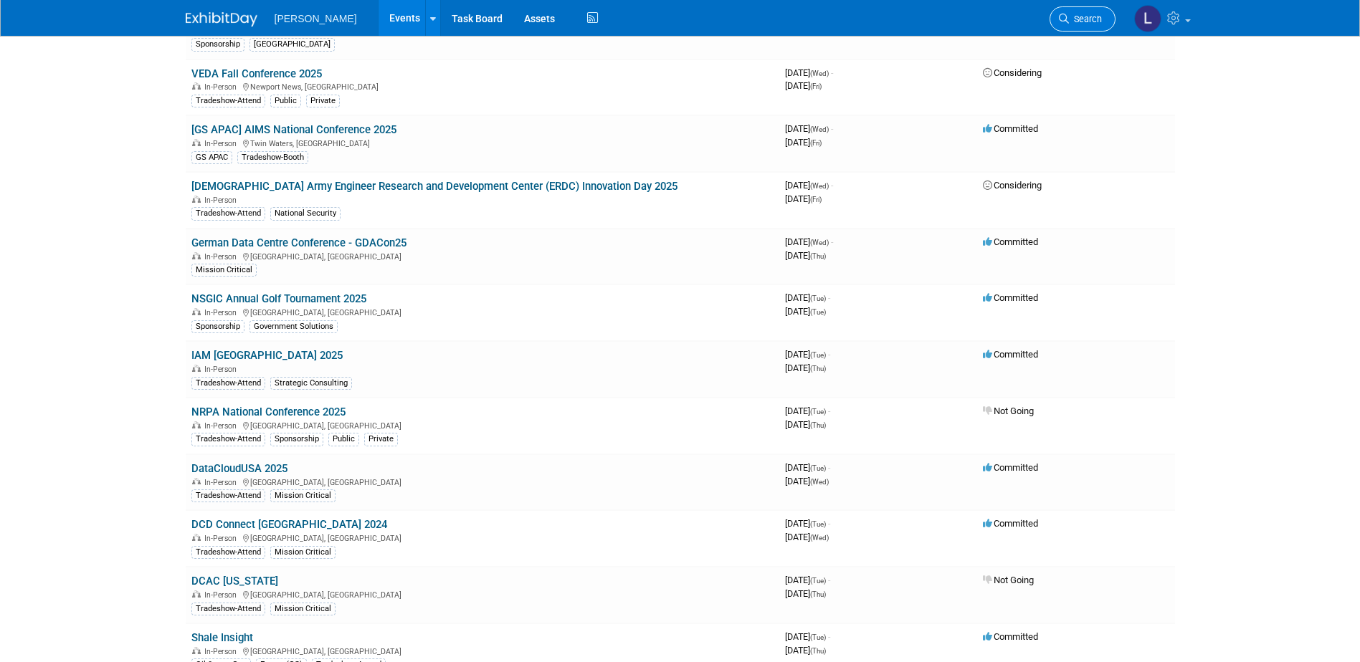
click at [1097, 18] on span "Search" at bounding box center [1085, 19] width 33 height 11
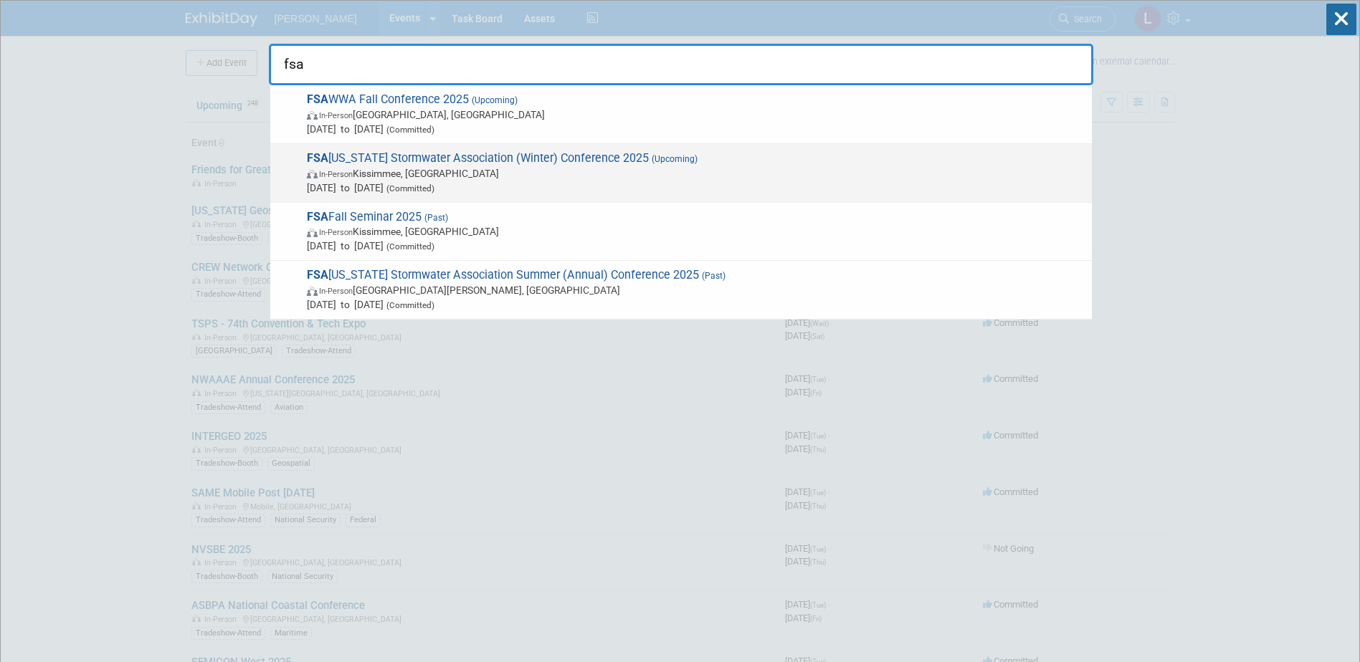
type input "fsa"
click at [640, 173] on span "In-Person Kissimmee, [GEOGRAPHIC_DATA]" at bounding box center [696, 173] width 778 height 14
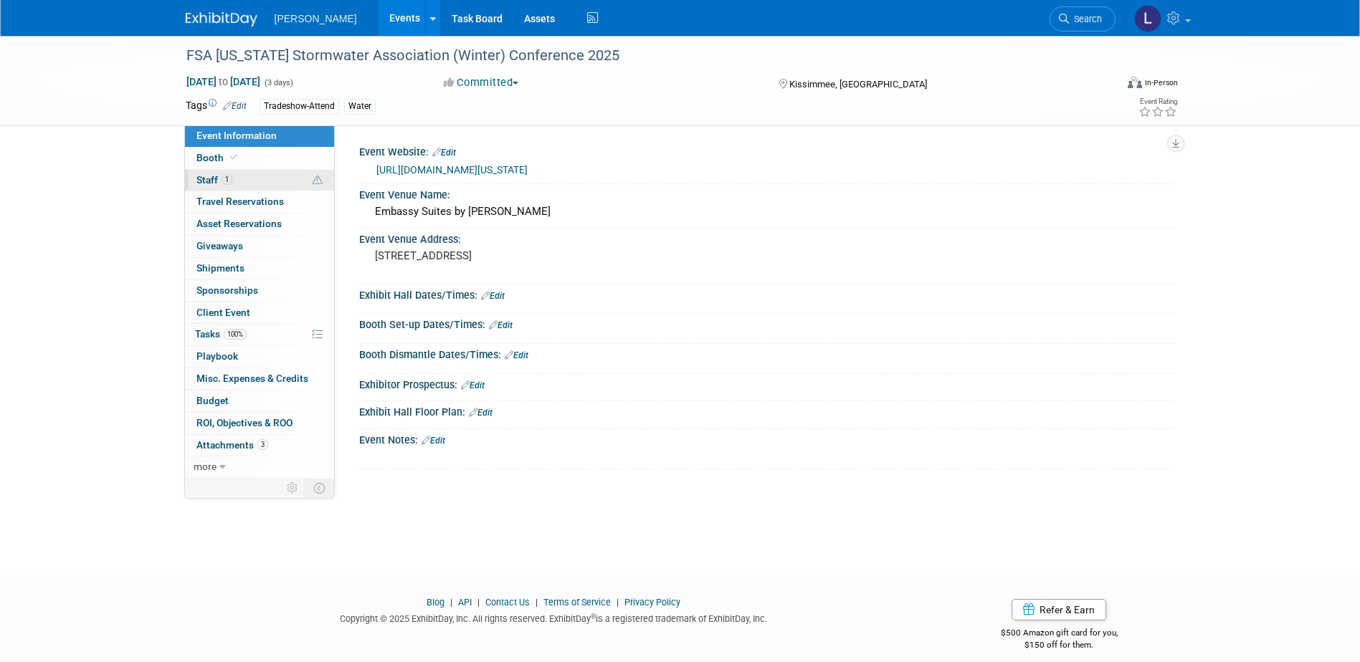
click at [252, 181] on link "1 Staff 1" at bounding box center [259, 181] width 149 height 22
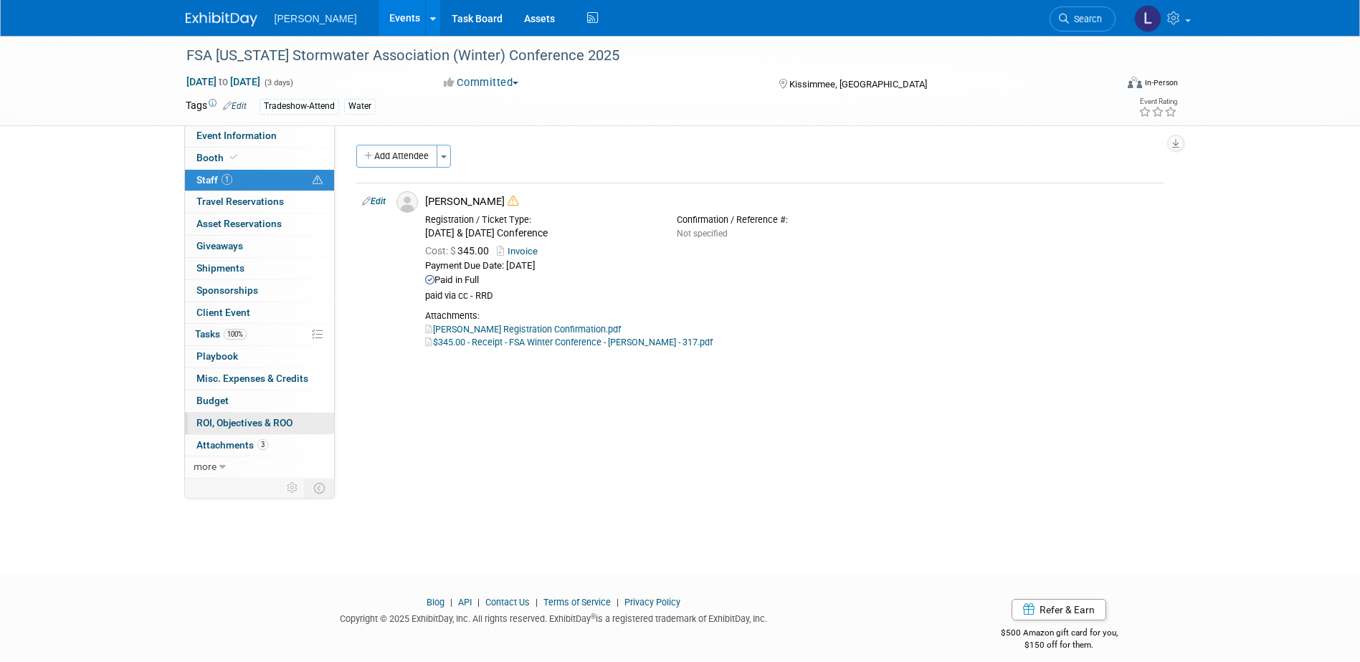
click at [254, 424] on span "ROI, Objectives & ROO 0" at bounding box center [244, 422] width 96 height 11
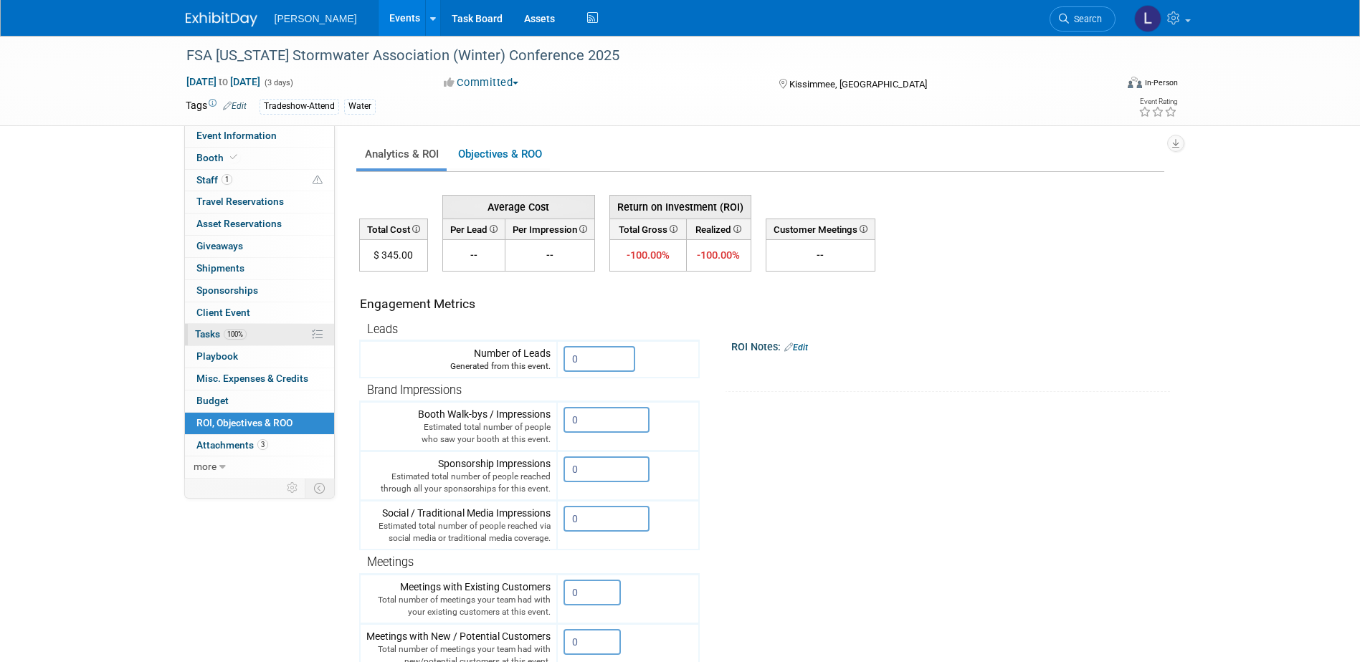
click at [253, 338] on link "100% Tasks 100%" at bounding box center [259, 335] width 149 height 22
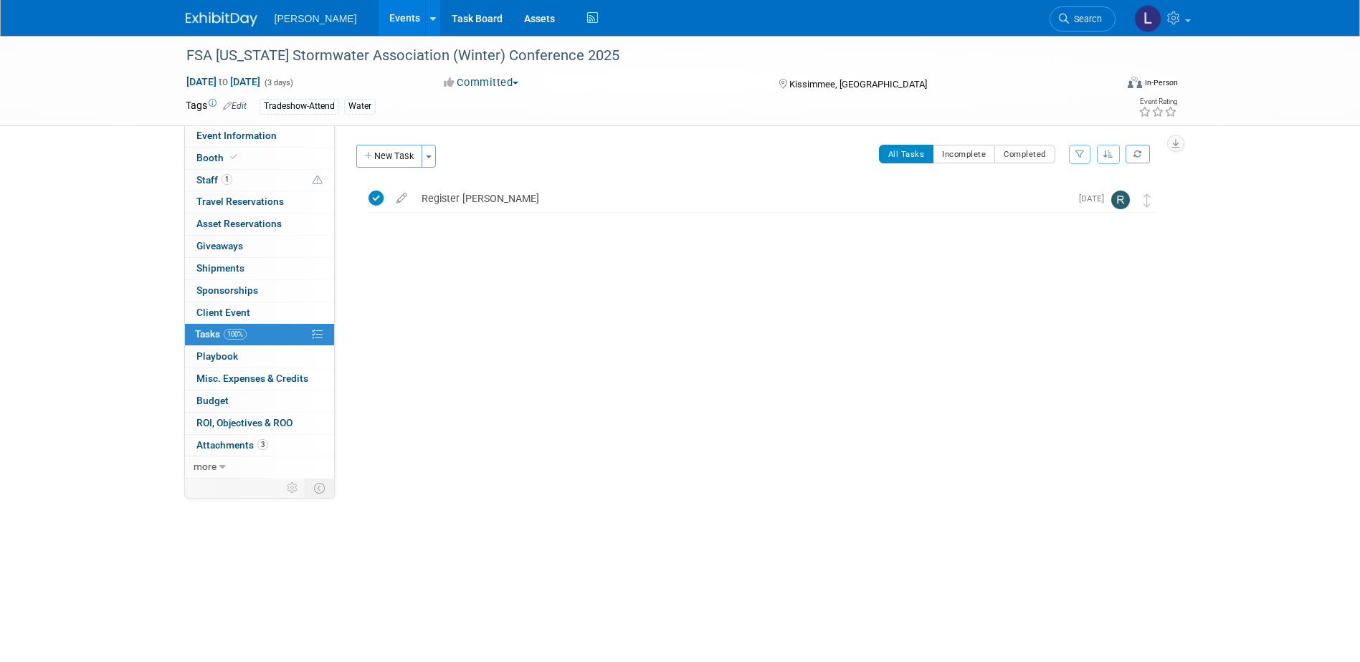
drag, startPoint x: 392, startPoint y: 153, endPoint x: 518, endPoint y: 154, distance: 126.2
click at [392, 153] on button "New Task" at bounding box center [389, 156] width 66 height 23
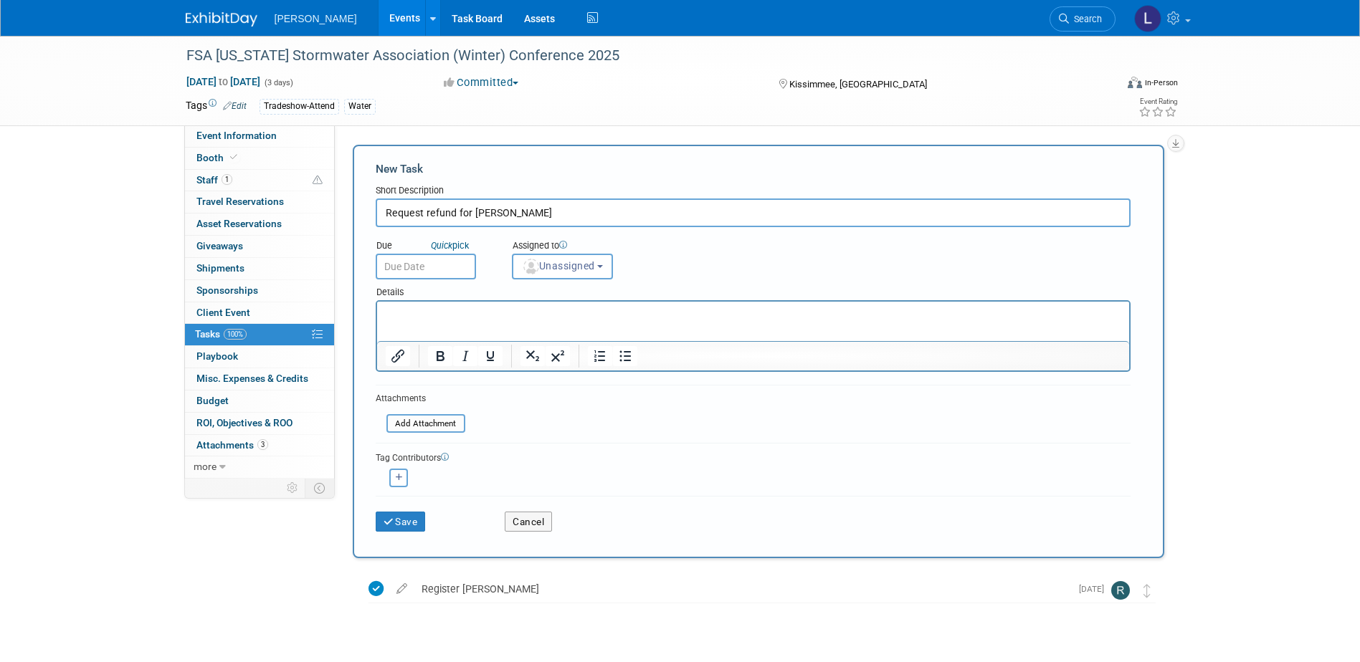
type input "Request refund for Mark Tomczyk"
click at [424, 265] on input "text" at bounding box center [426, 267] width 100 height 26
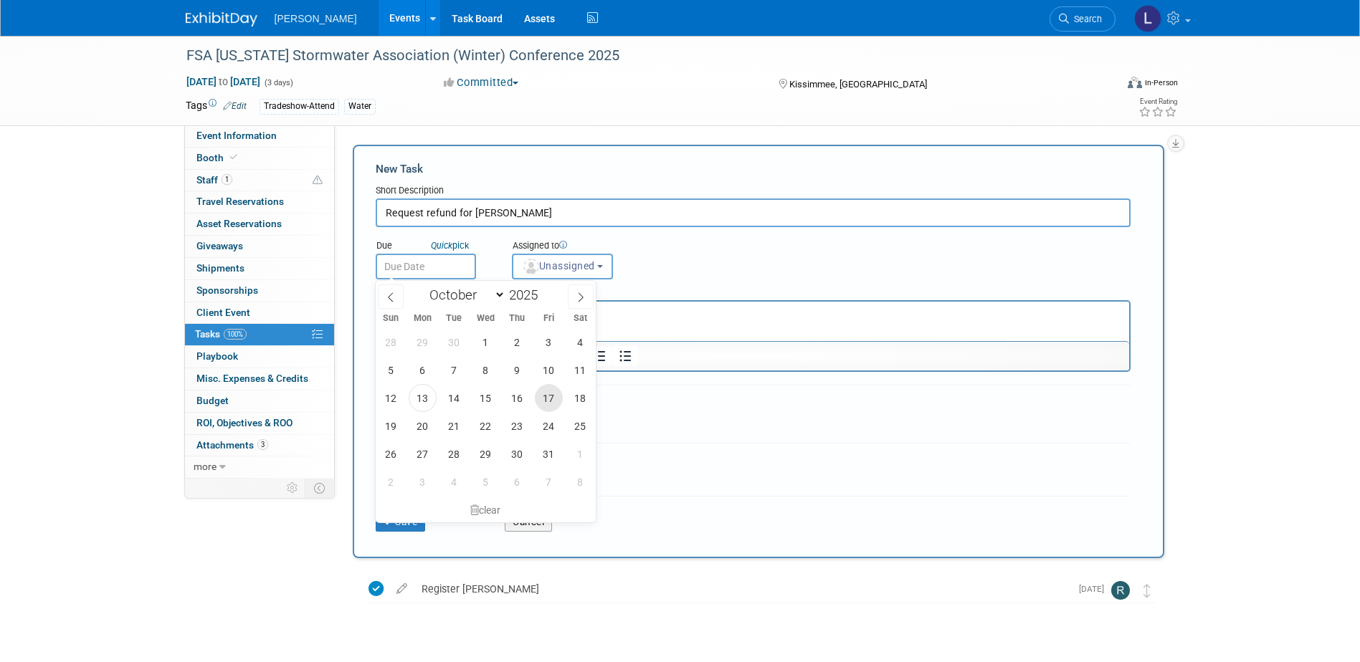
click at [555, 395] on span "17" at bounding box center [549, 398] width 28 height 28
type input "Oct 17, 2025"
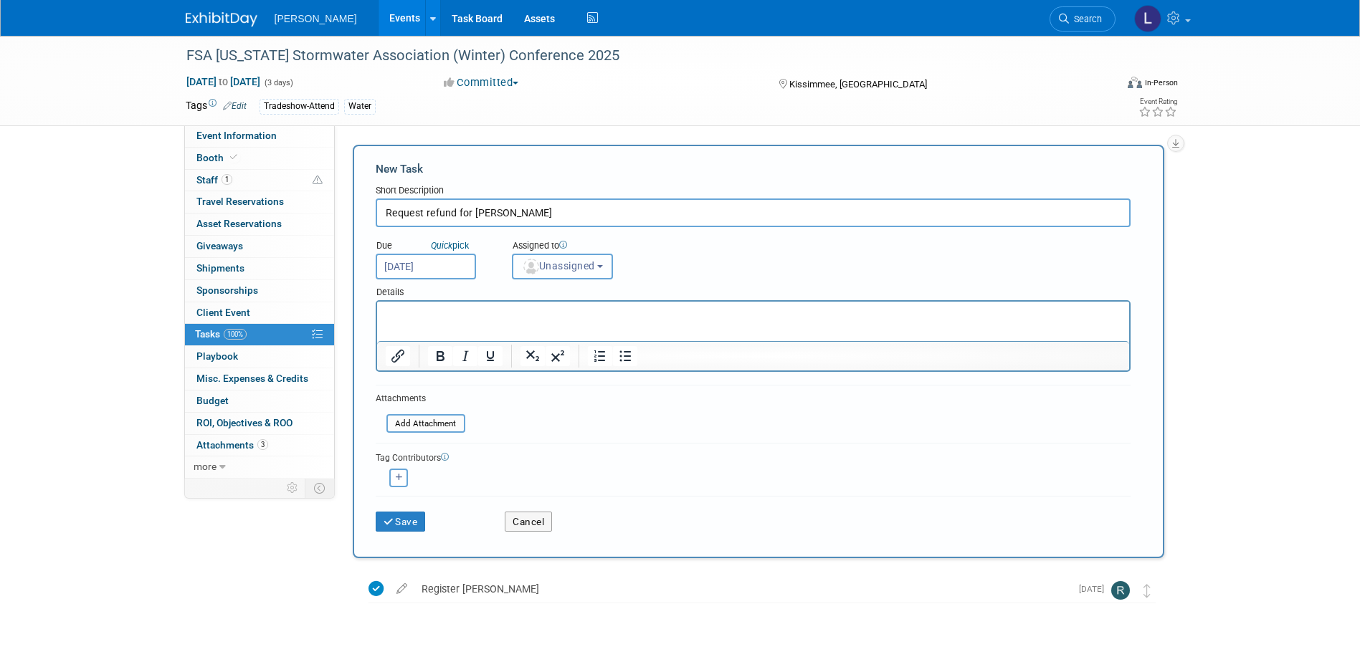
click at [542, 276] on button "Unassigned" at bounding box center [563, 267] width 102 height 26
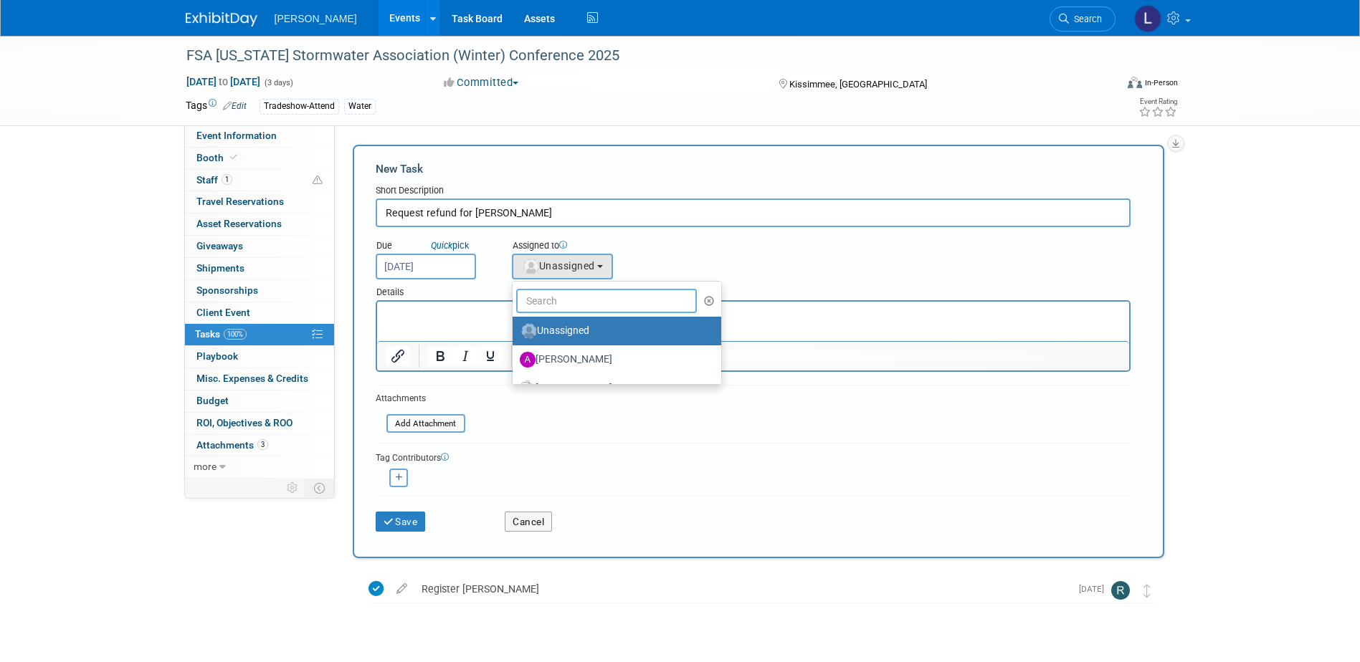
click at [547, 297] on input "text" at bounding box center [606, 301] width 181 height 24
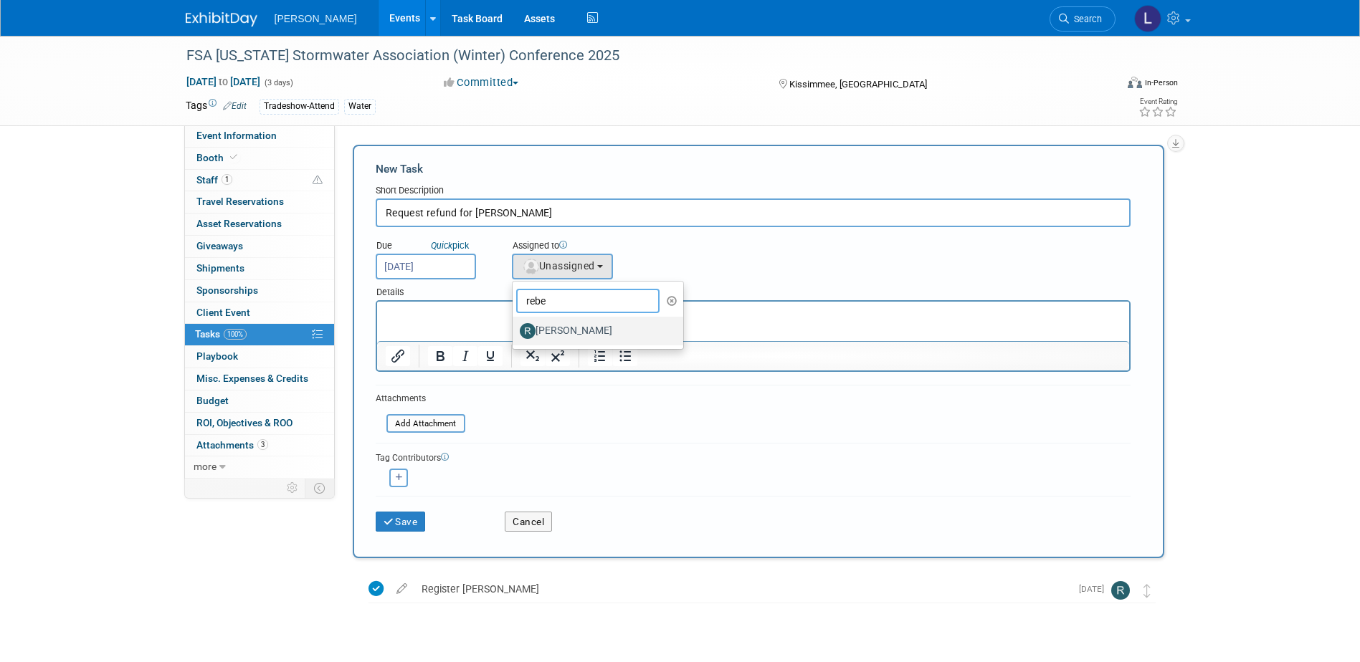
type input "rebe"
click at [548, 338] on label "[PERSON_NAME]" at bounding box center [595, 331] width 150 height 23
click at [515, 334] on input "[PERSON_NAME]" at bounding box center [509, 329] width 9 height 9
select select "844a177d-a181-44ff-a72a-5731d68e4351"
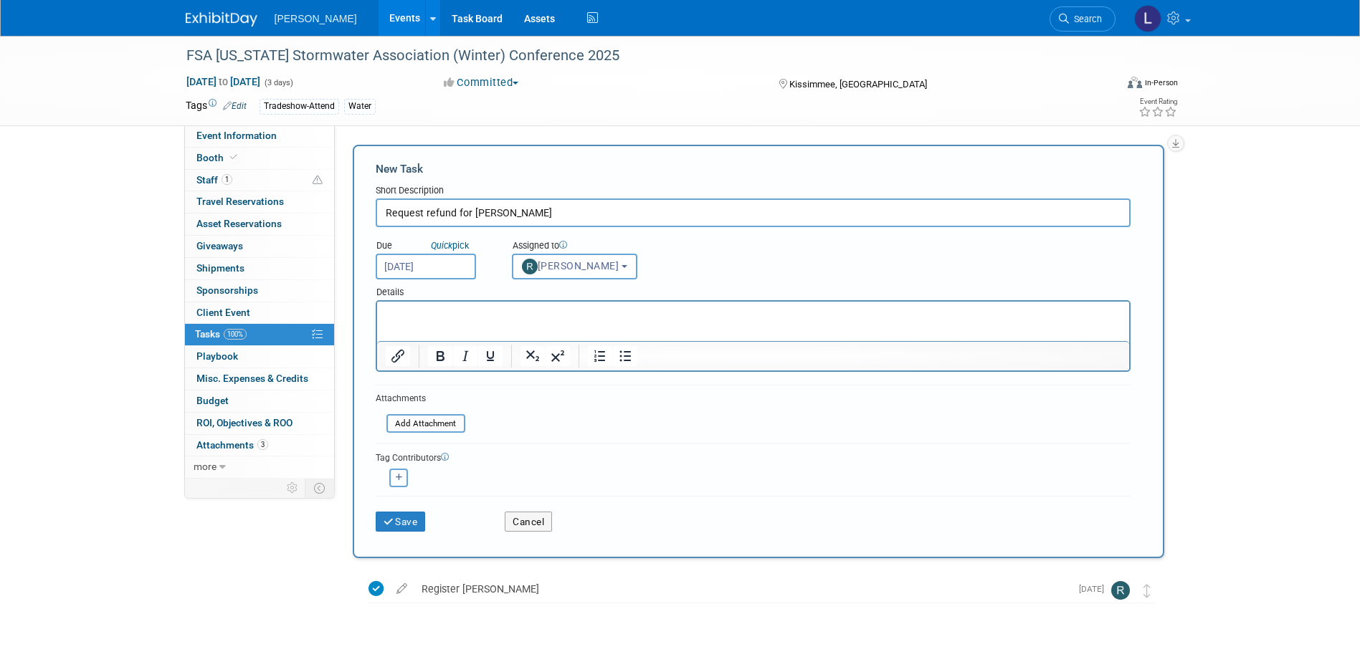
click at [399, 481] on icon "button" at bounding box center [399, 478] width 7 height 8
select select
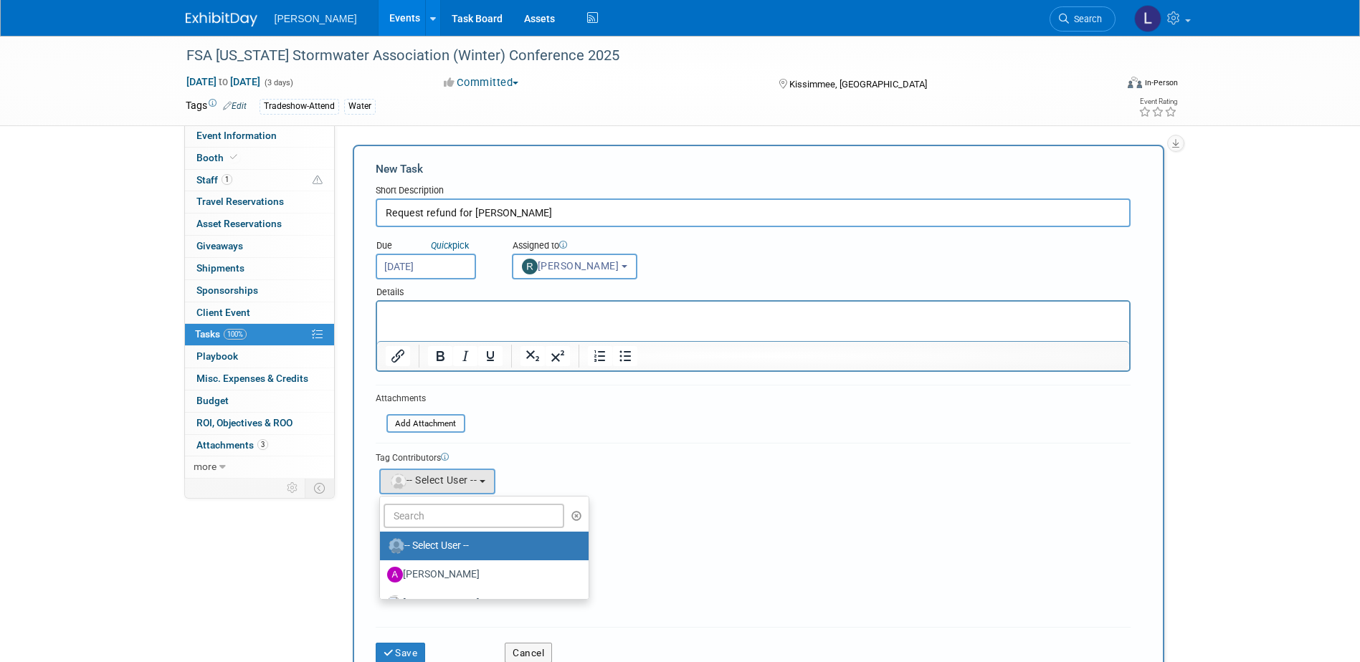
click at [433, 533] on link "-- Select User --" at bounding box center [484, 546] width 209 height 29
click at [429, 512] on input "text" at bounding box center [473, 516] width 181 height 24
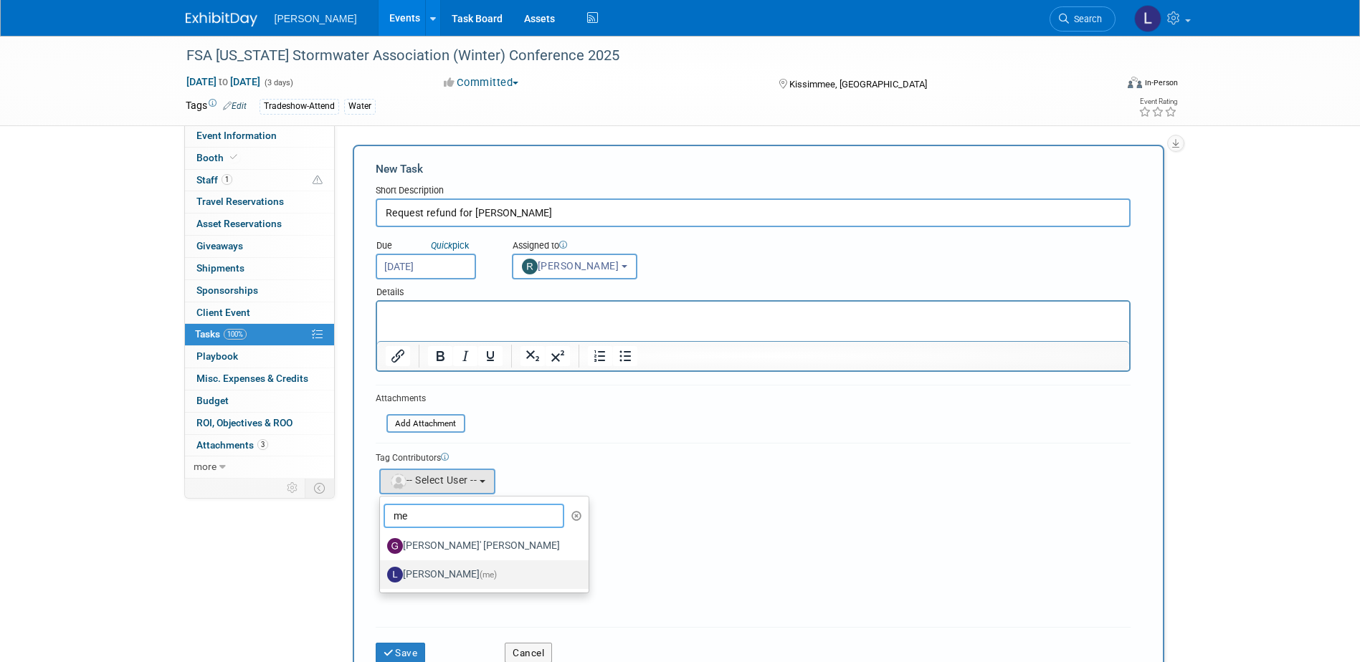
type input "me"
click at [443, 572] on label "Lindsey Wolanczyk (me)" at bounding box center [480, 574] width 187 height 23
click at [382, 572] on input "Lindsey Wolanczyk (me)" at bounding box center [377, 572] width 9 height 9
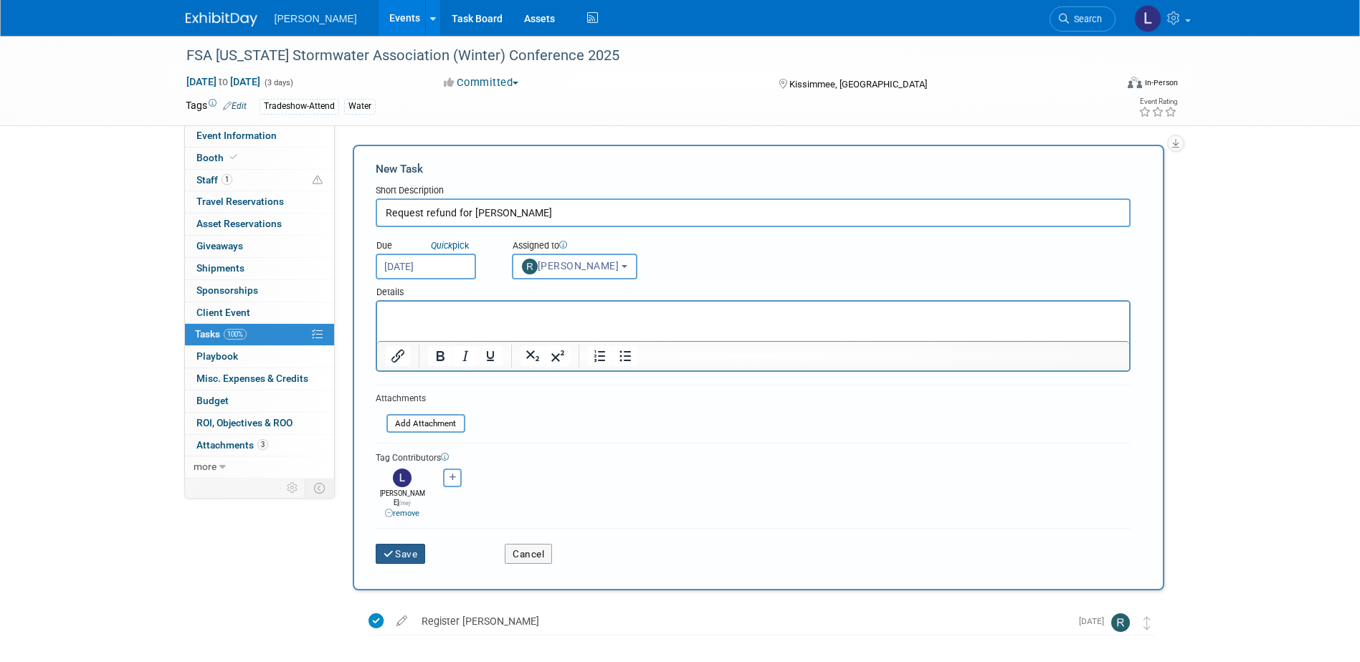
click at [399, 545] on button "Save" at bounding box center [401, 554] width 50 height 20
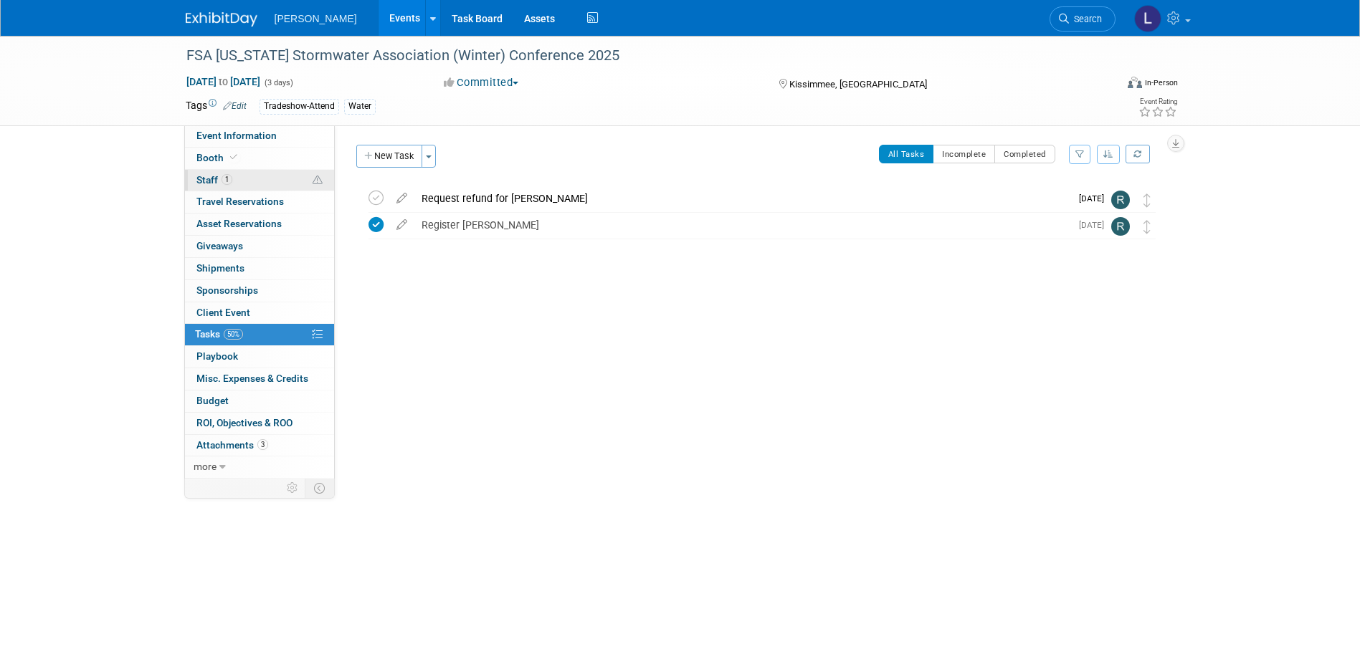
click at [243, 177] on link "1 Staff 1" at bounding box center [259, 181] width 149 height 22
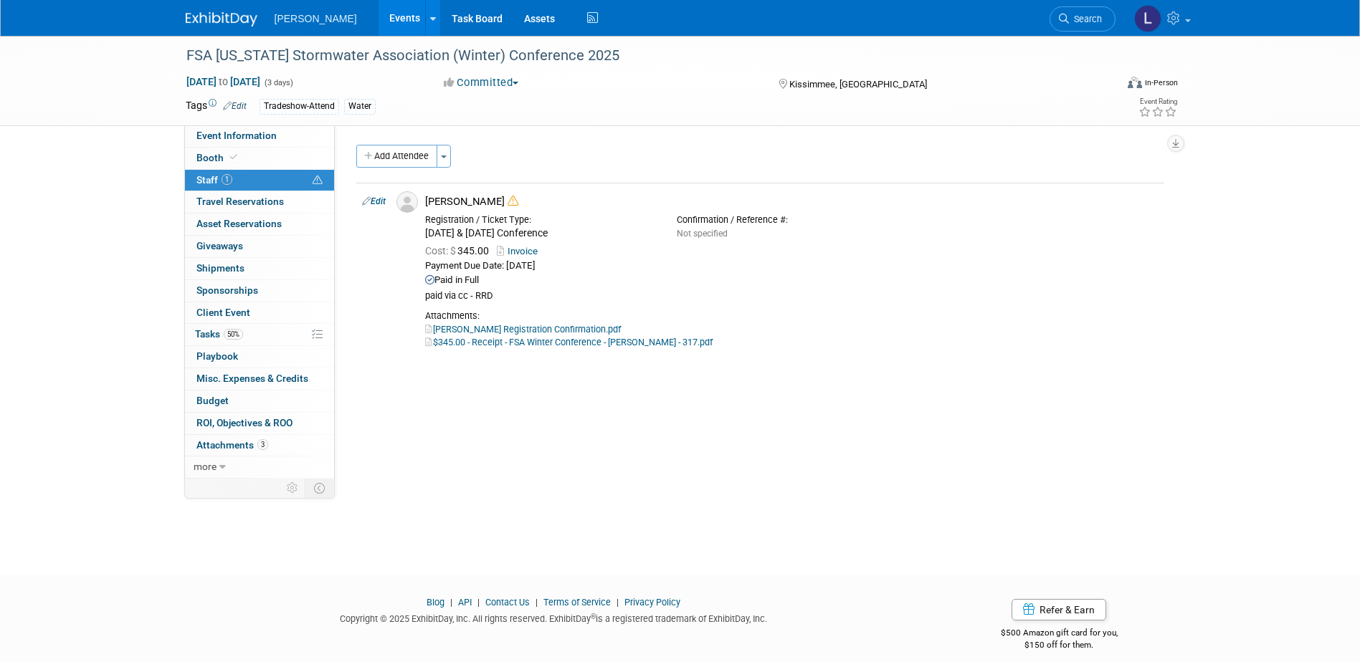
click at [1071, 17] on span "Search" at bounding box center [1085, 19] width 33 height 11
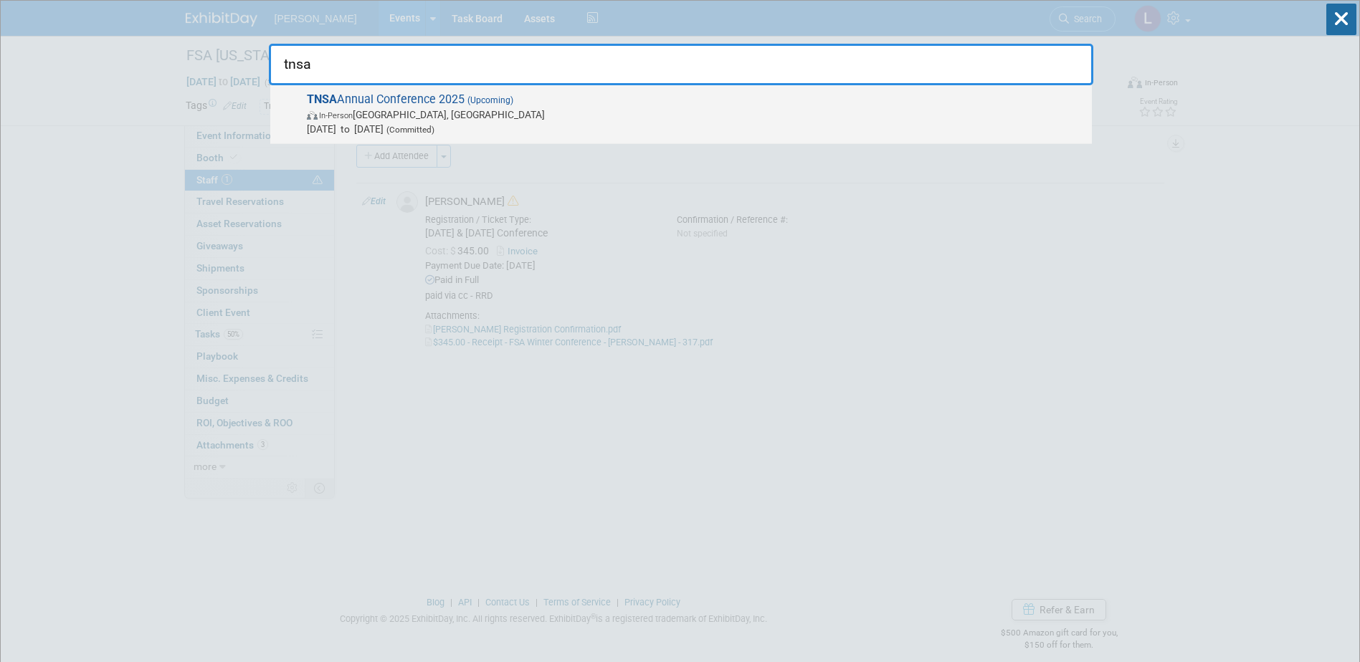
type input "tnsa"
click at [495, 116] on span "In-Person Chattanooga, TN" at bounding box center [696, 115] width 778 height 14
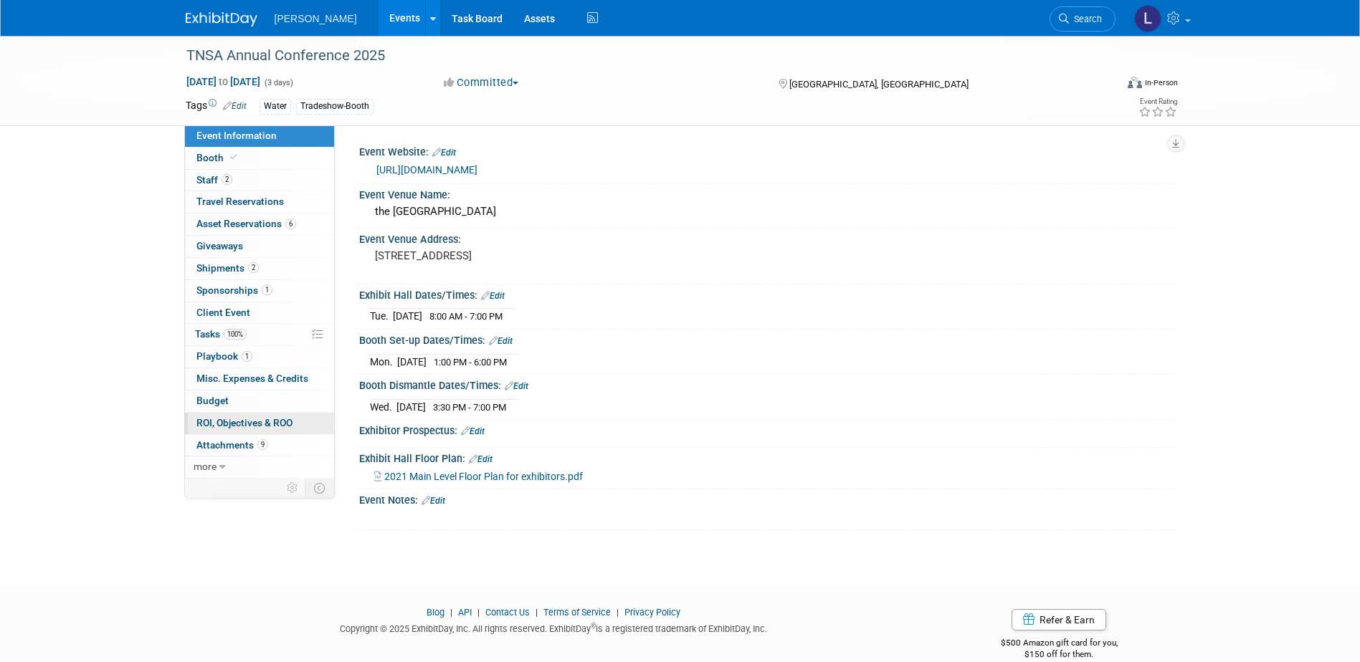
click at [245, 426] on span "ROI, Objectives & ROO 0" at bounding box center [244, 422] width 96 height 11
